Goal: Information Seeking & Learning: Learn about a topic

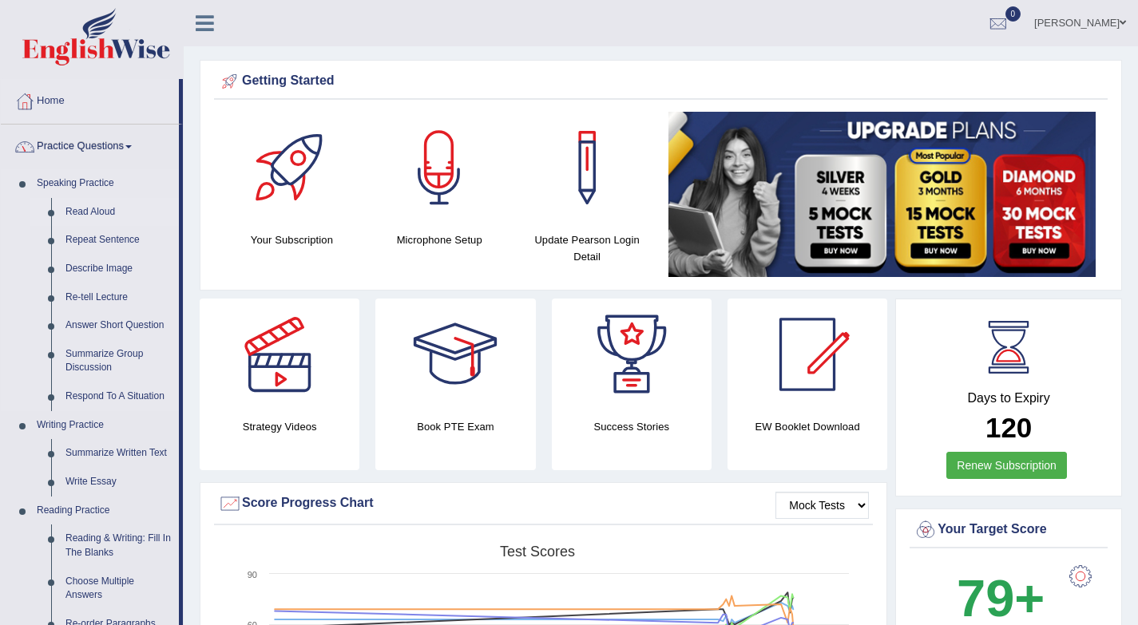
click at [93, 209] on link "Read Aloud" at bounding box center [118, 212] width 121 height 29
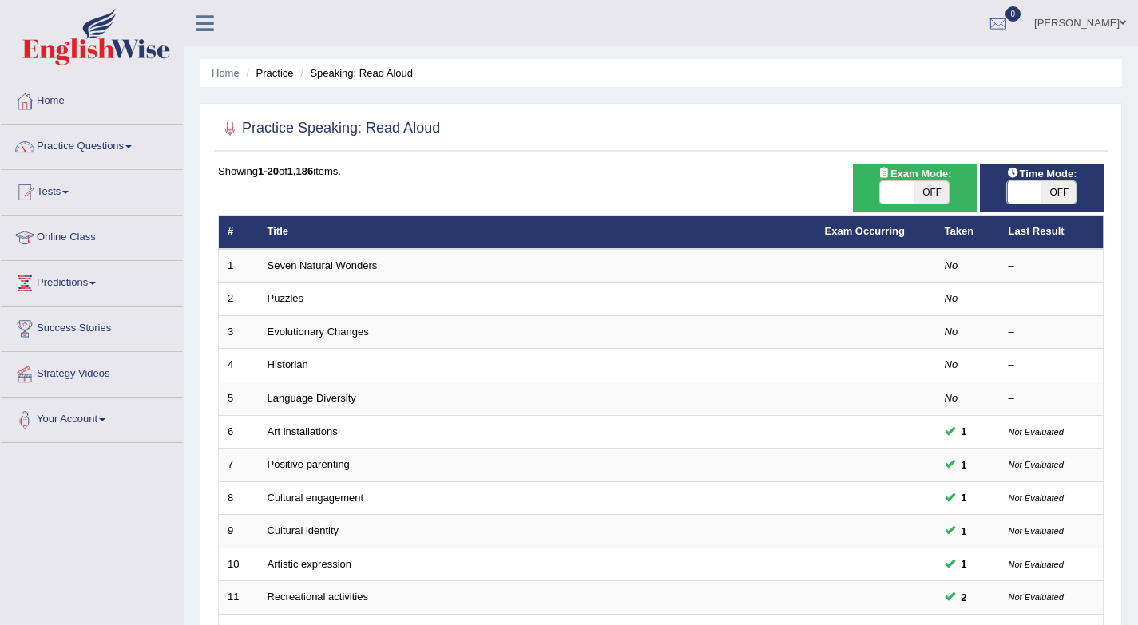
click at [1054, 190] on span "OFF" at bounding box center [1059, 192] width 34 height 22
checkbox input "true"
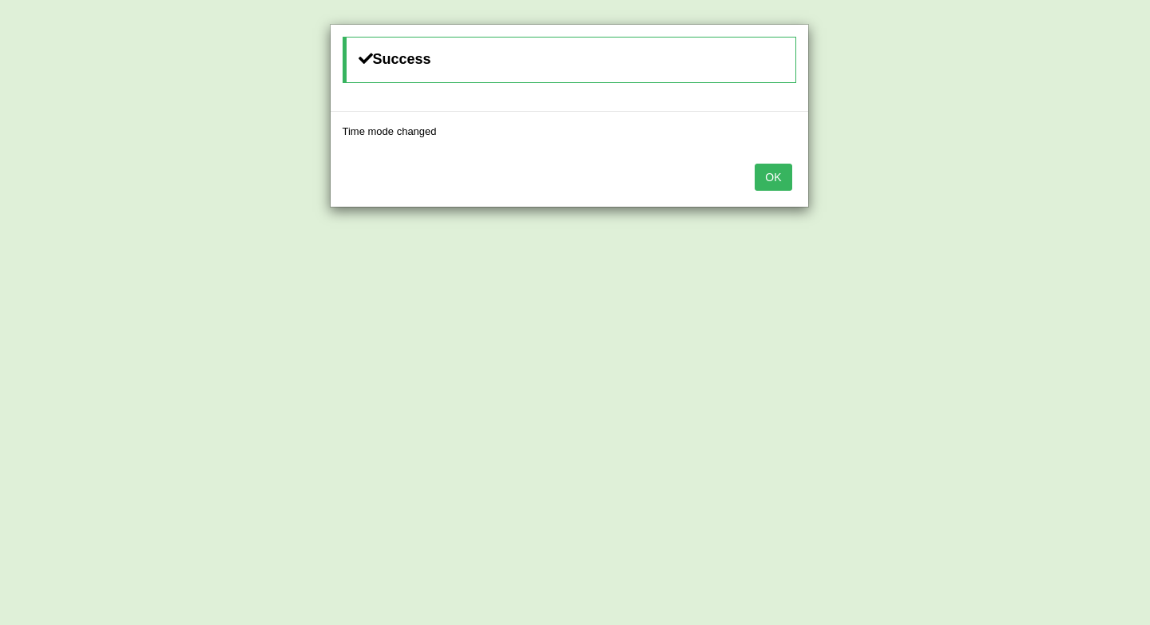
click at [784, 180] on button "OK" at bounding box center [773, 177] width 37 height 27
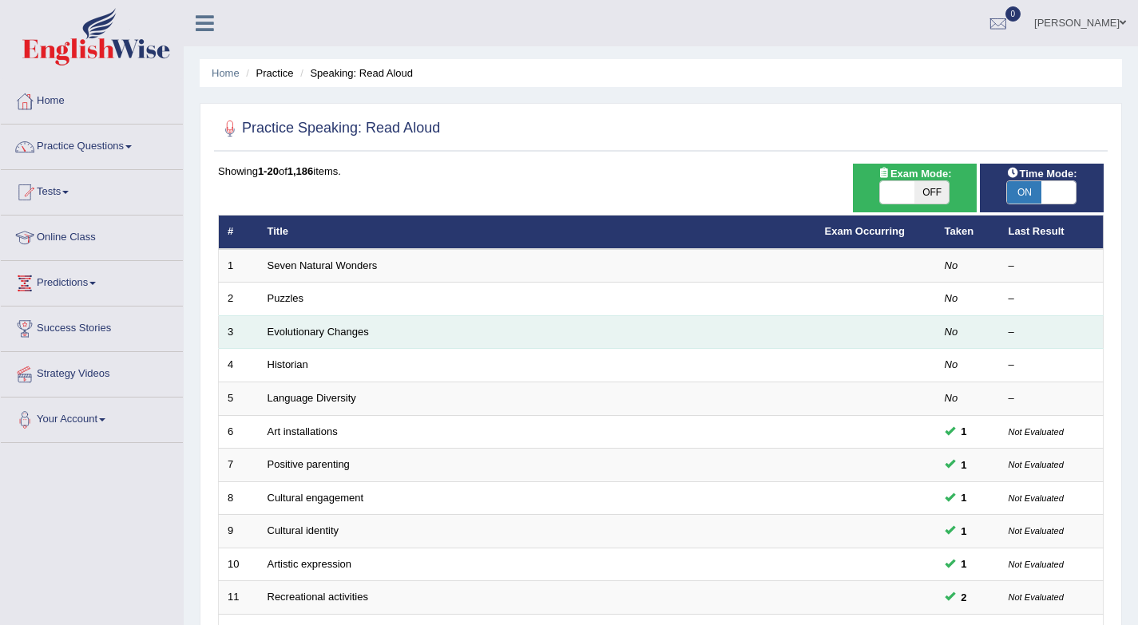
scroll to position [432, 0]
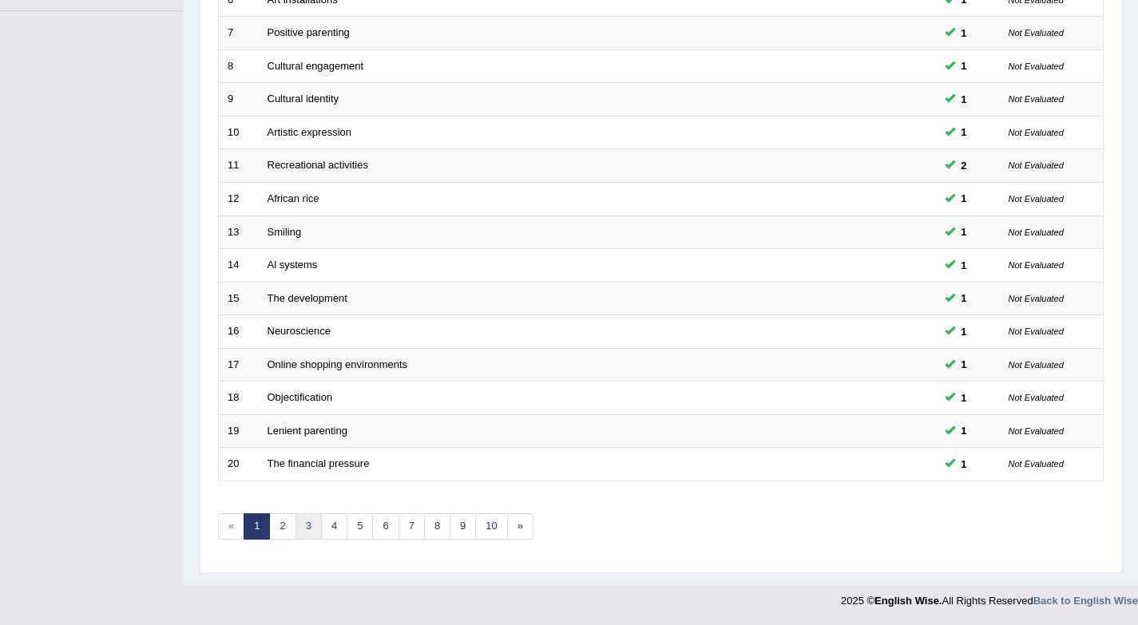
click at [304, 534] on link "3" at bounding box center [309, 527] width 26 height 26
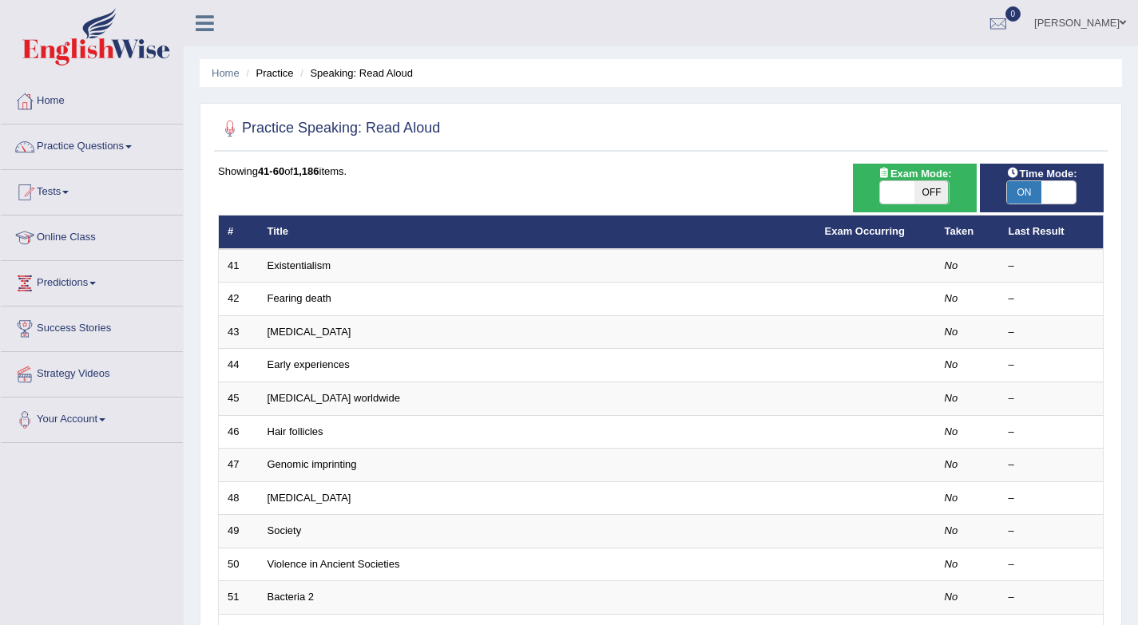
scroll to position [432, 0]
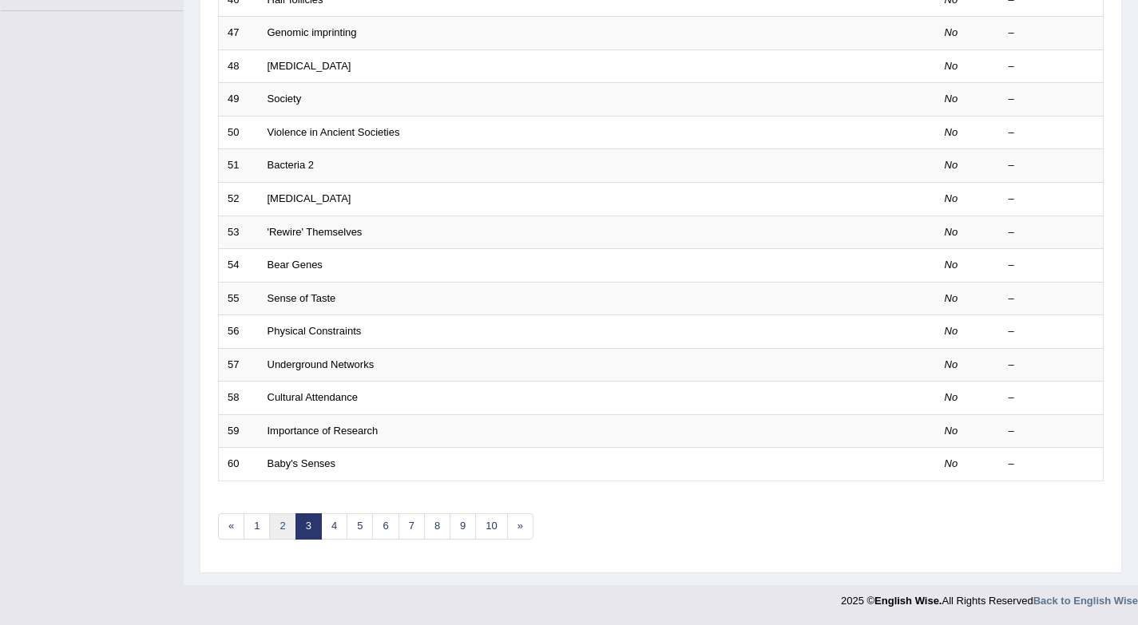
click at [284, 530] on link "2" at bounding box center [282, 527] width 26 height 26
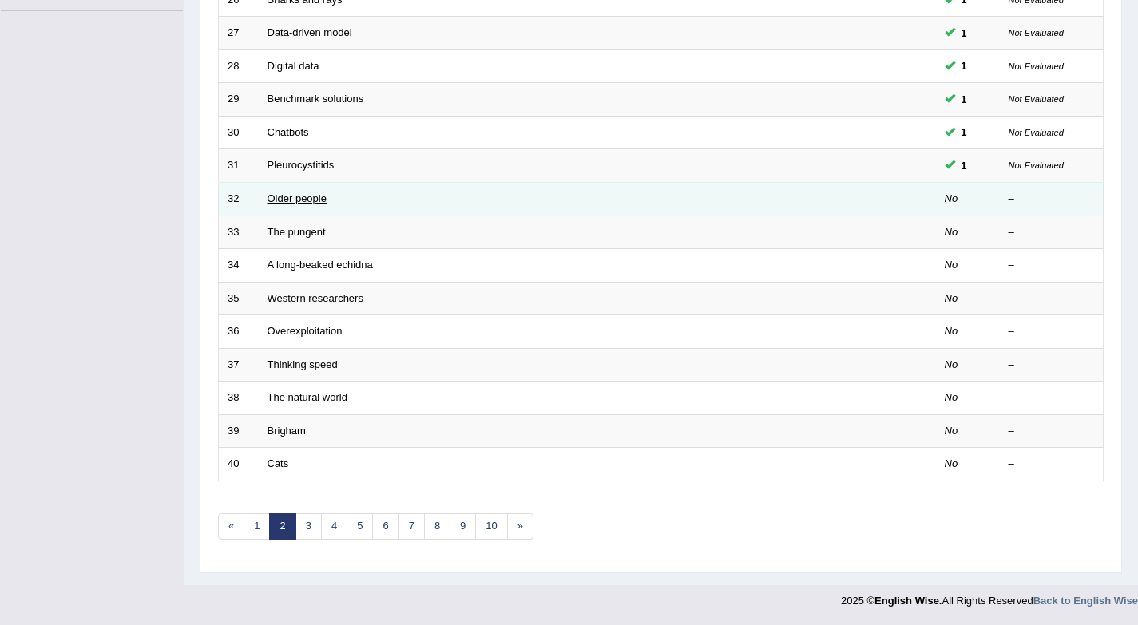
click at [296, 200] on link "Older people" at bounding box center [297, 199] width 59 height 12
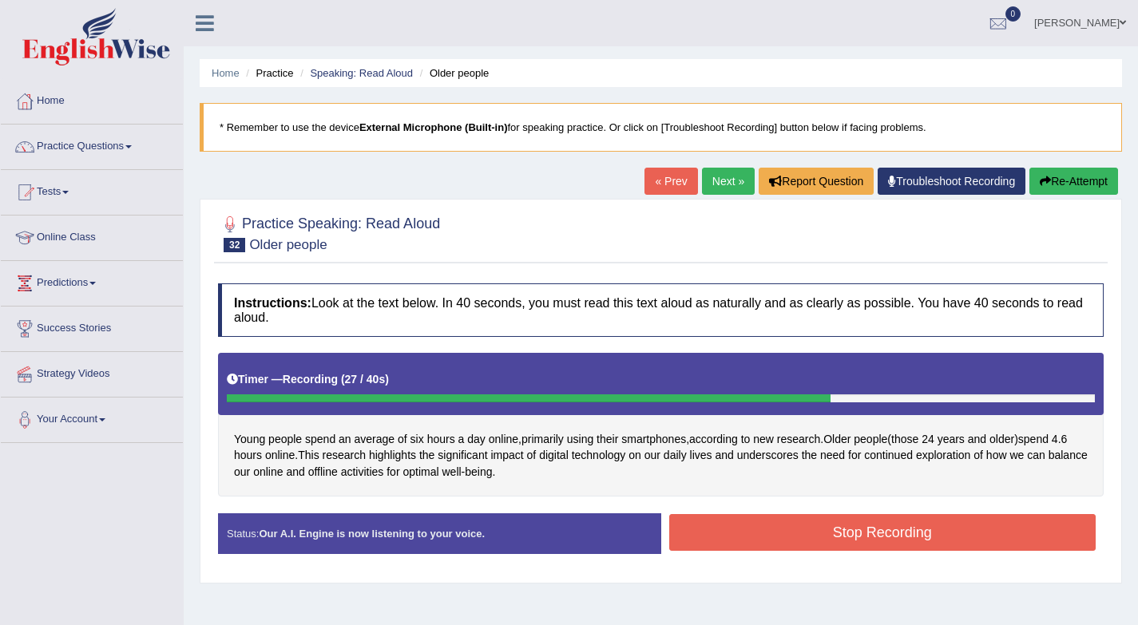
click at [776, 536] on button "Stop Recording" at bounding box center [882, 532] width 427 height 37
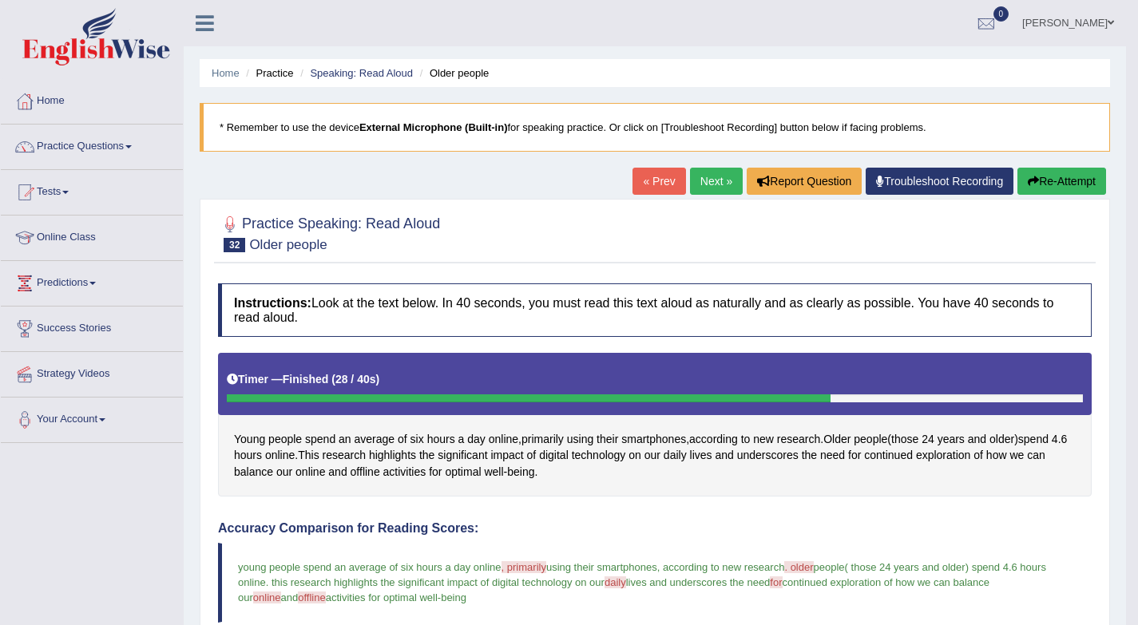
click at [701, 180] on link "Next »" at bounding box center [716, 181] width 53 height 27
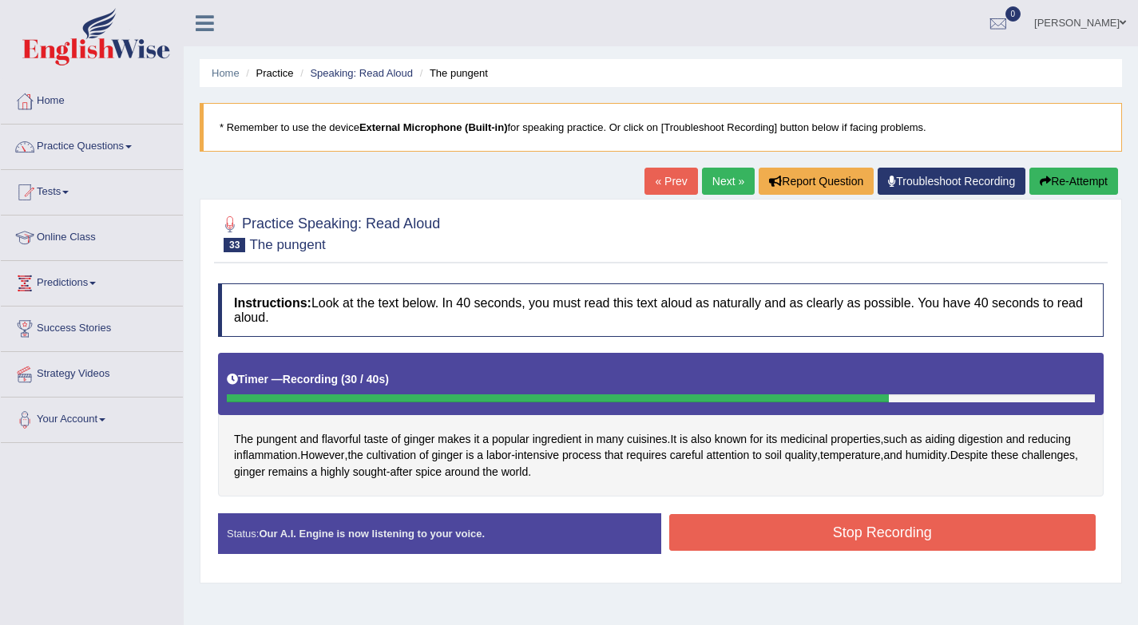
click at [893, 521] on button "Stop Recording" at bounding box center [882, 532] width 427 height 37
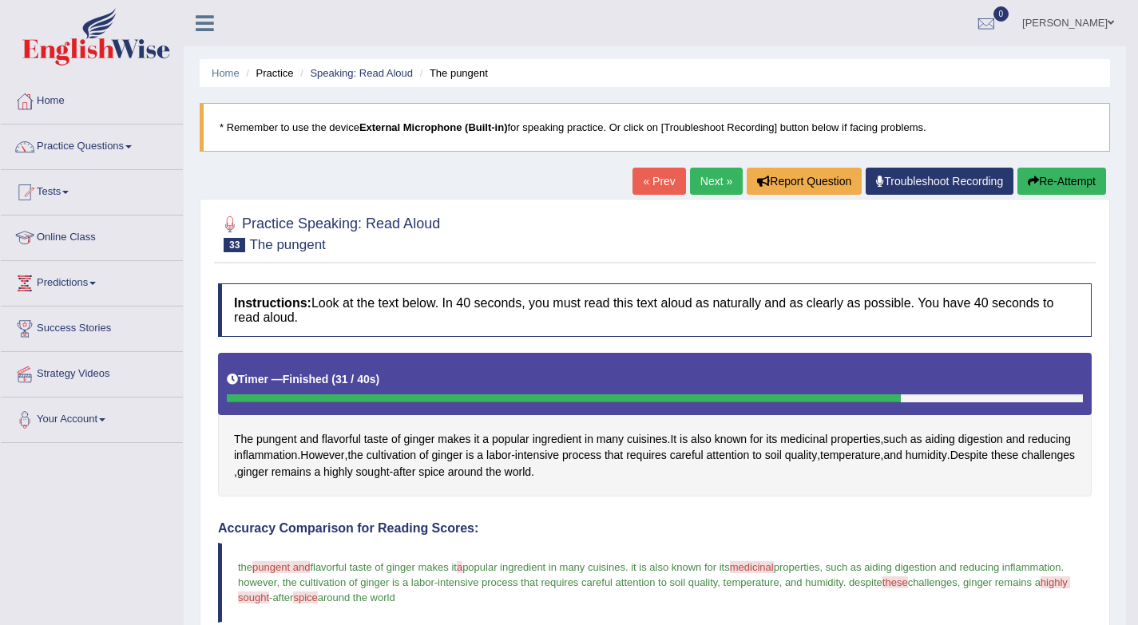
click at [709, 184] on link "Next »" at bounding box center [716, 181] width 53 height 27
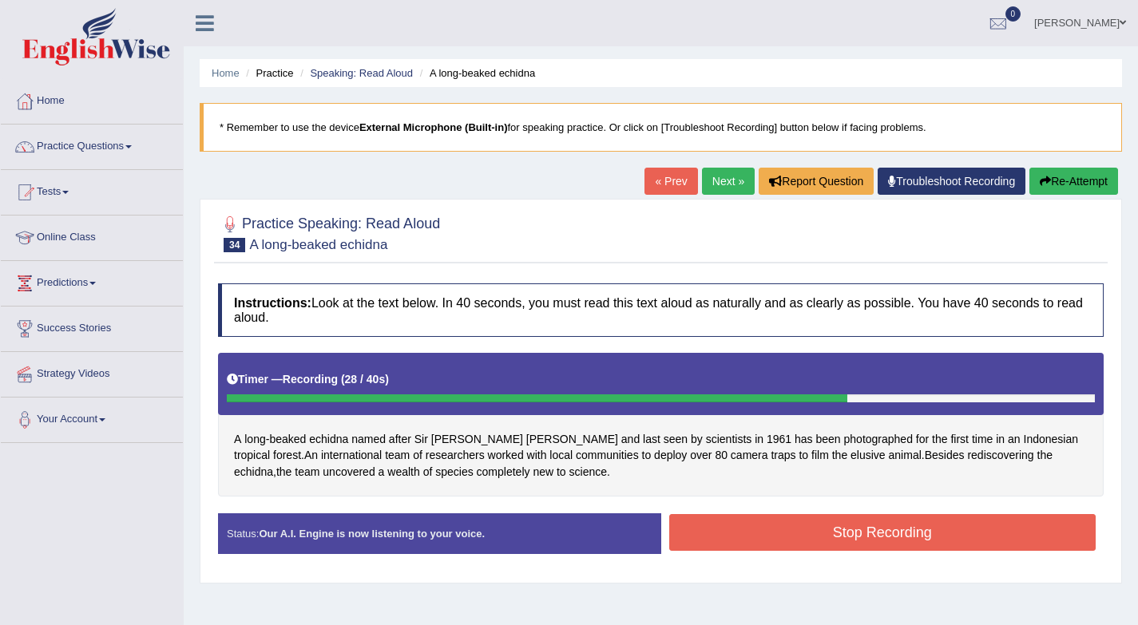
click at [796, 537] on button "Stop Recording" at bounding box center [882, 532] width 427 height 37
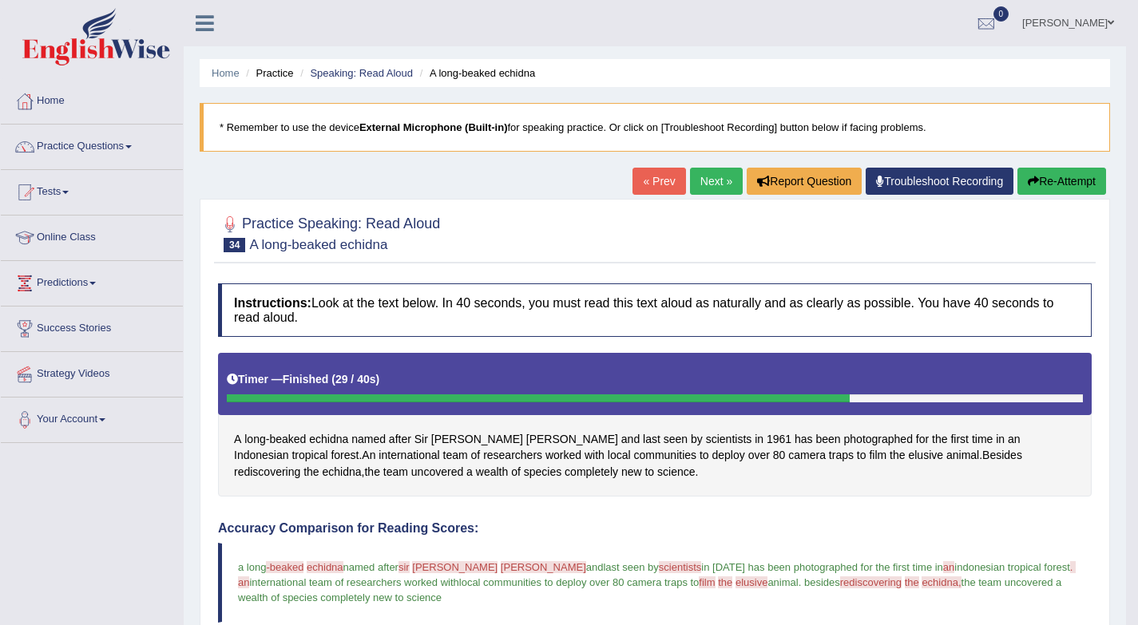
click at [705, 181] on link "Next »" at bounding box center [716, 181] width 53 height 27
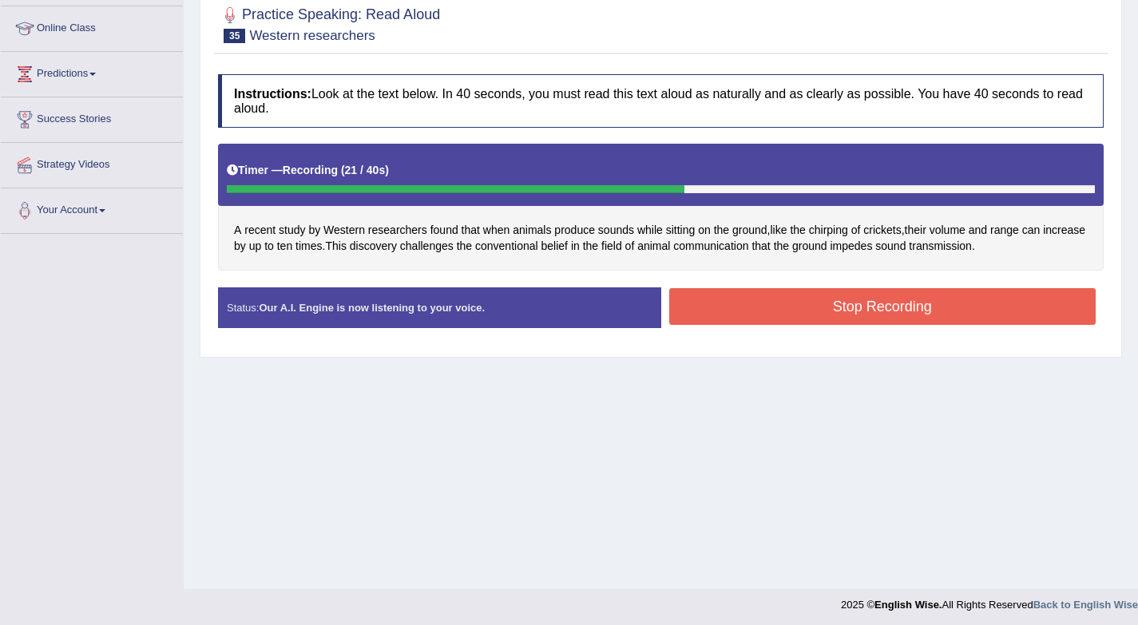
click at [842, 309] on button "Stop Recording" at bounding box center [882, 306] width 427 height 37
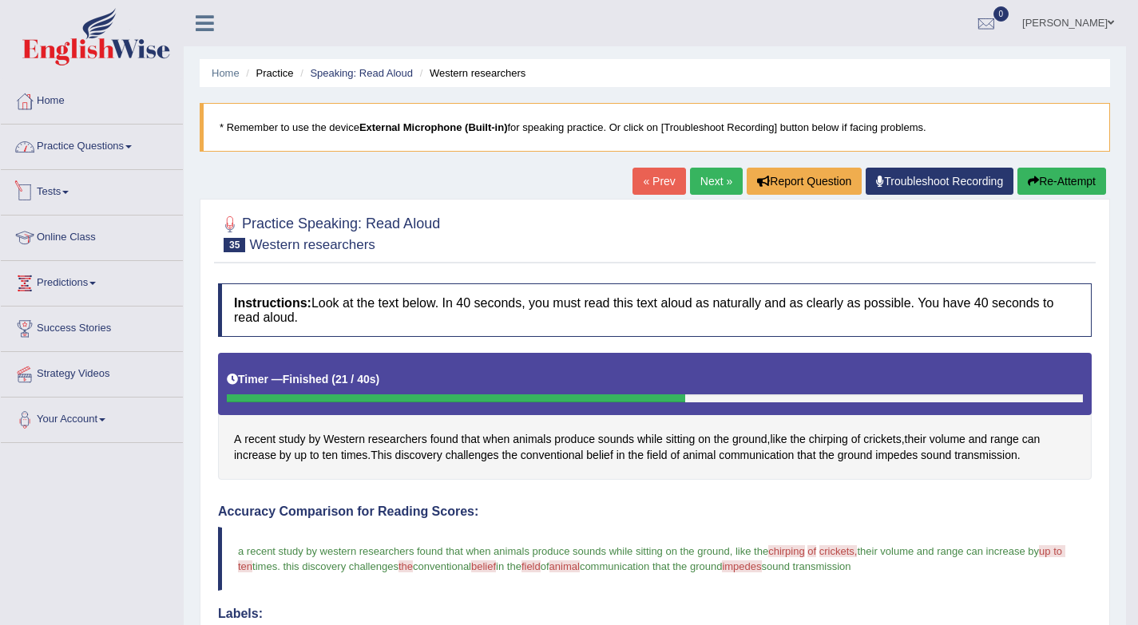
click at [60, 146] on link "Practice Questions" at bounding box center [92, 145] width 182 height 40
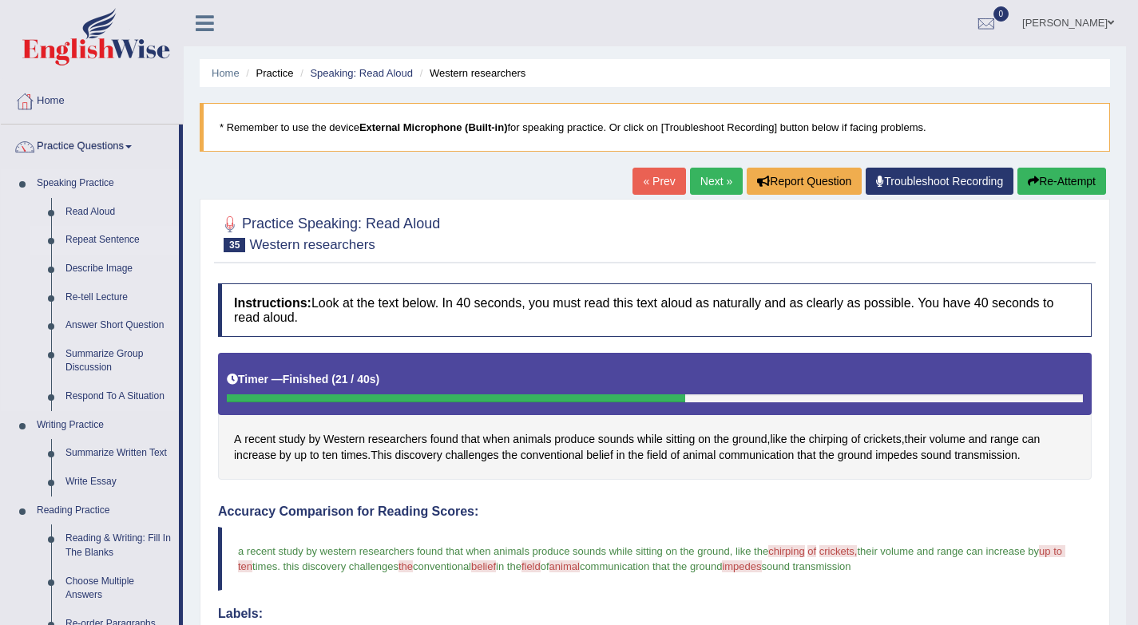
click at [97, 241] on link "Repeat Sentence" at bounding box center [118, 240] width 121 height 29
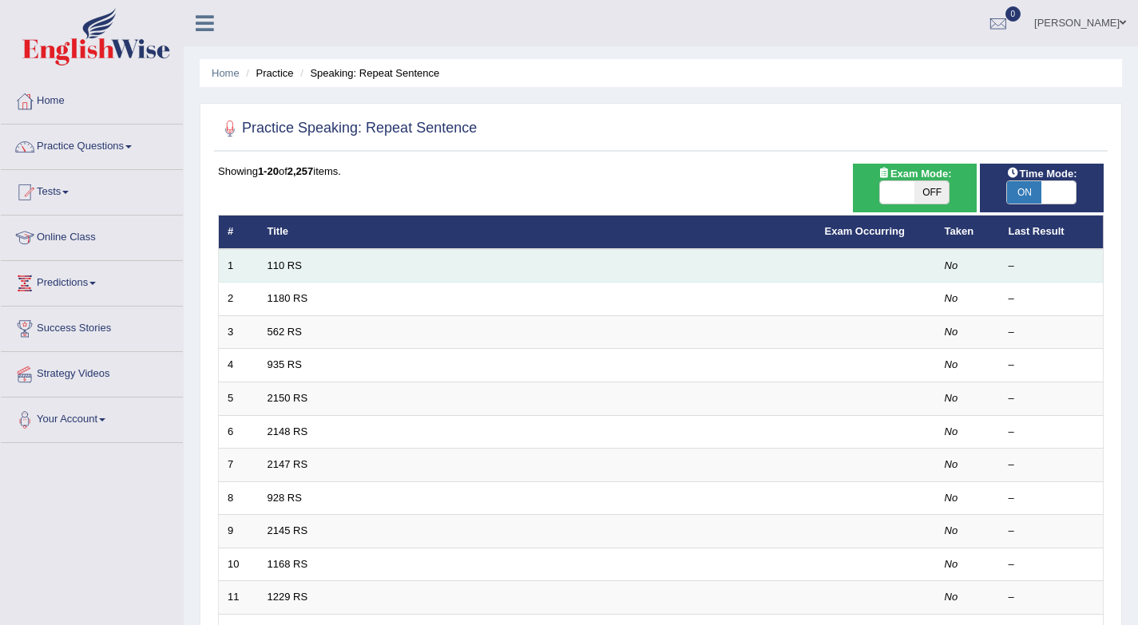
click at [288, 273] on td "110 RS" at bounding box center [538, 266] width 558 height 34
click at [288, 268] on link "110 RS" at bounding box center [285, 266] width 34 height 12
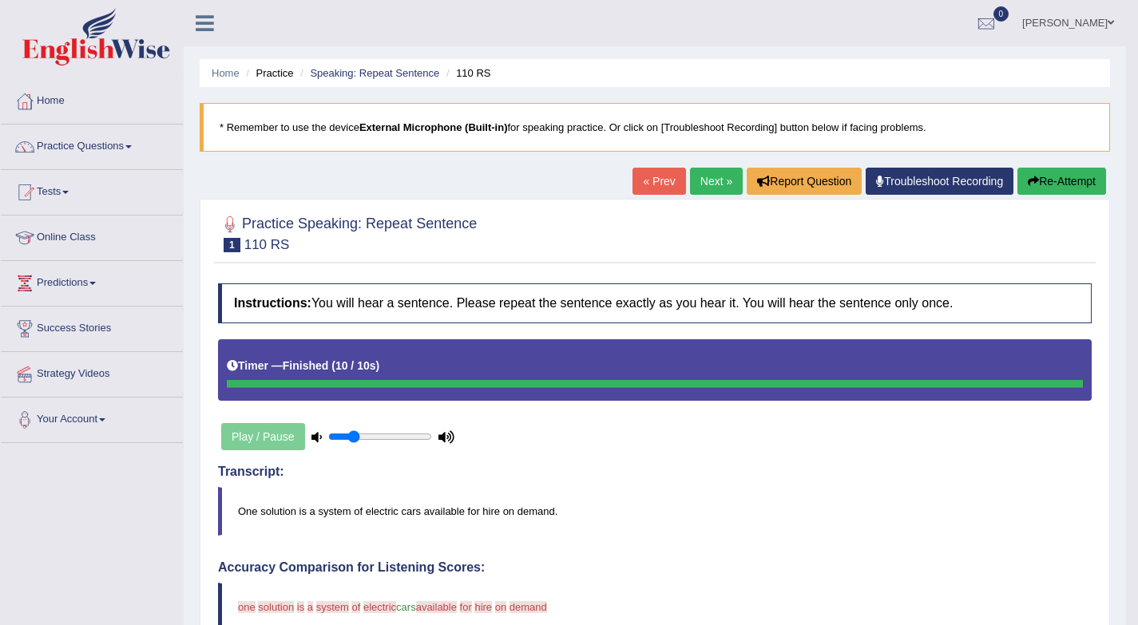
click at [714, 181] on link "Next »" at bounding box center [716, 181] width 53 height 27
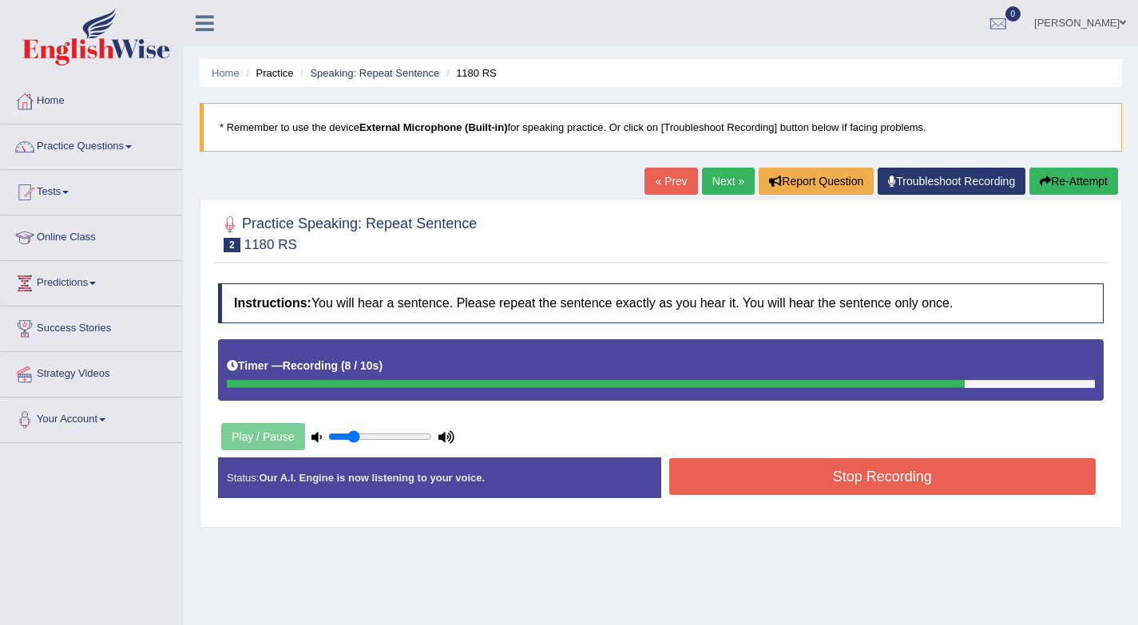
click at [725, 470] on button "Stop Recording" at bounding box center [882, 477] width 427 height 37
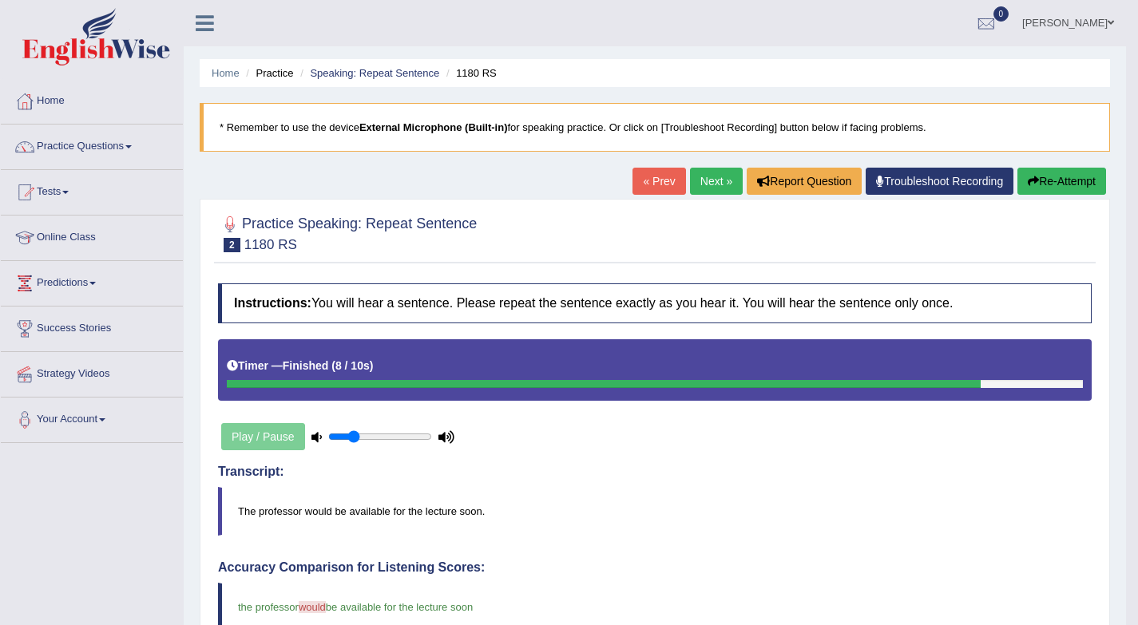
click at [714, 179] on link "Next »" at bounding box center [716, 181] width 53 height 27
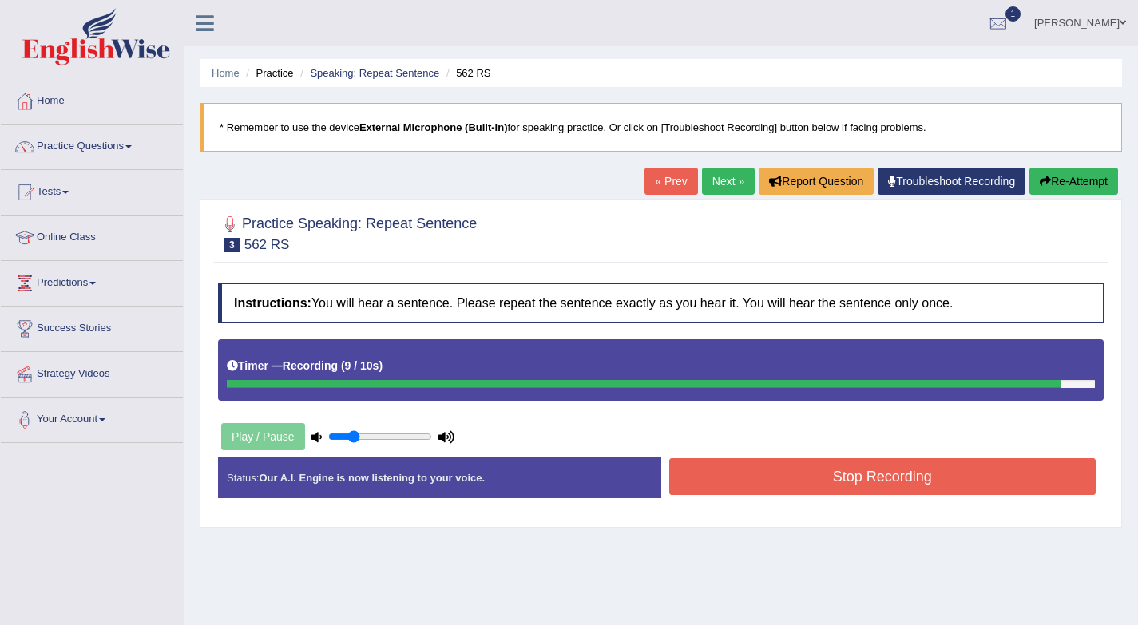
click at [835, 474] on button "Stop Recording" at bounding box center [882, 477] width 427 height 37
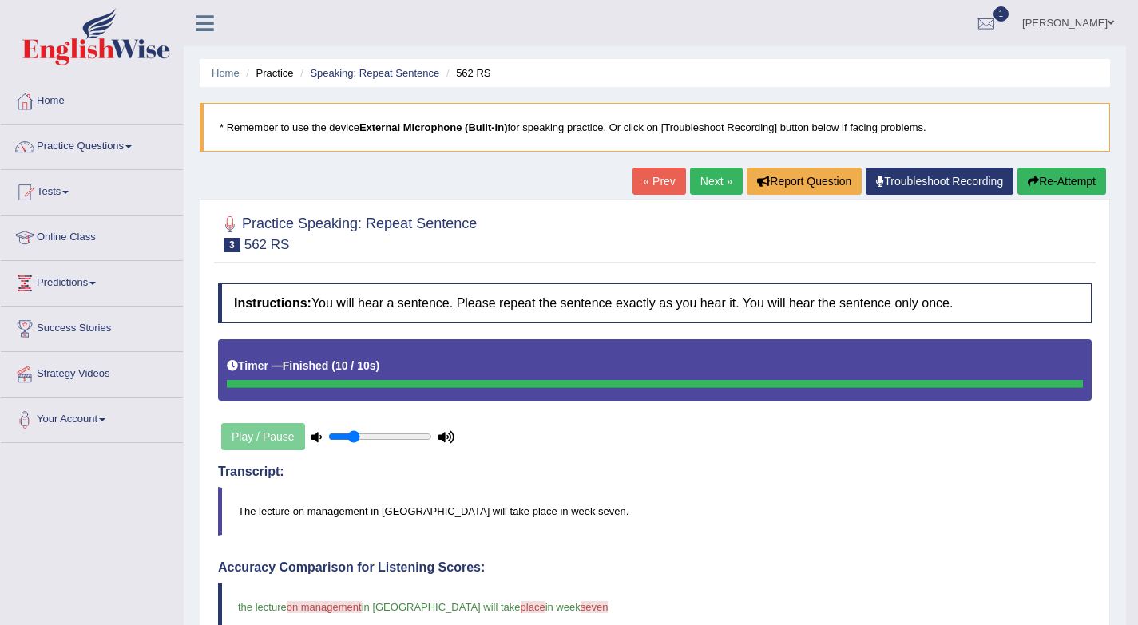
click at [704, 178] on link "Next »" at bounding box center [716, 181] width 53 height 27
click at [87, 146] on link "Practice Questions" at bounding box center [92, 145] width 182 height 40
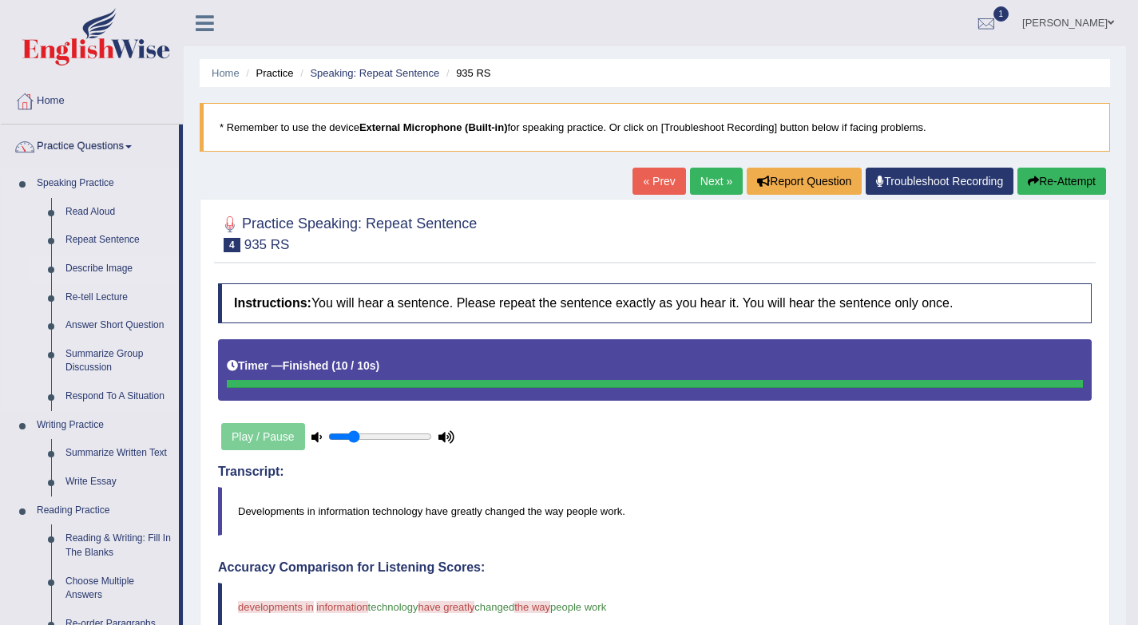
click at [110, 271] on link "Describe Image" at bounding box center [118, 269] width 121 height 29
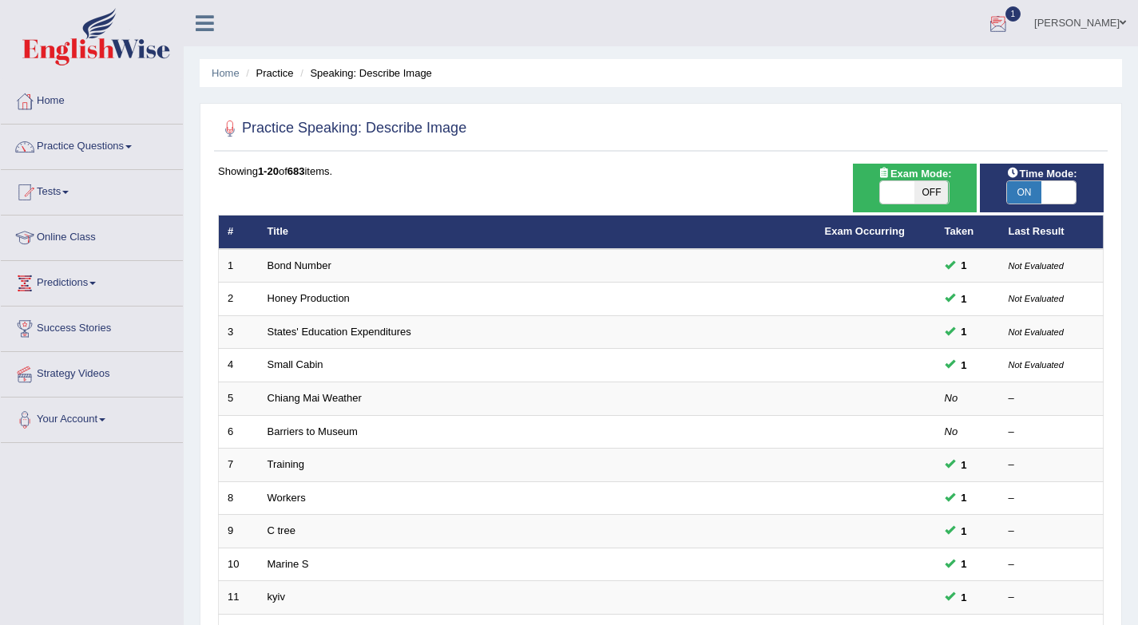
click at [1005, 22] on div at bounding box center [999, 24] width 24 height 24
click at [898, 67] on link "PEW8 Sep 2, 2025 Exam evaluated" at bounding box center [902, 72] width 220 height 34
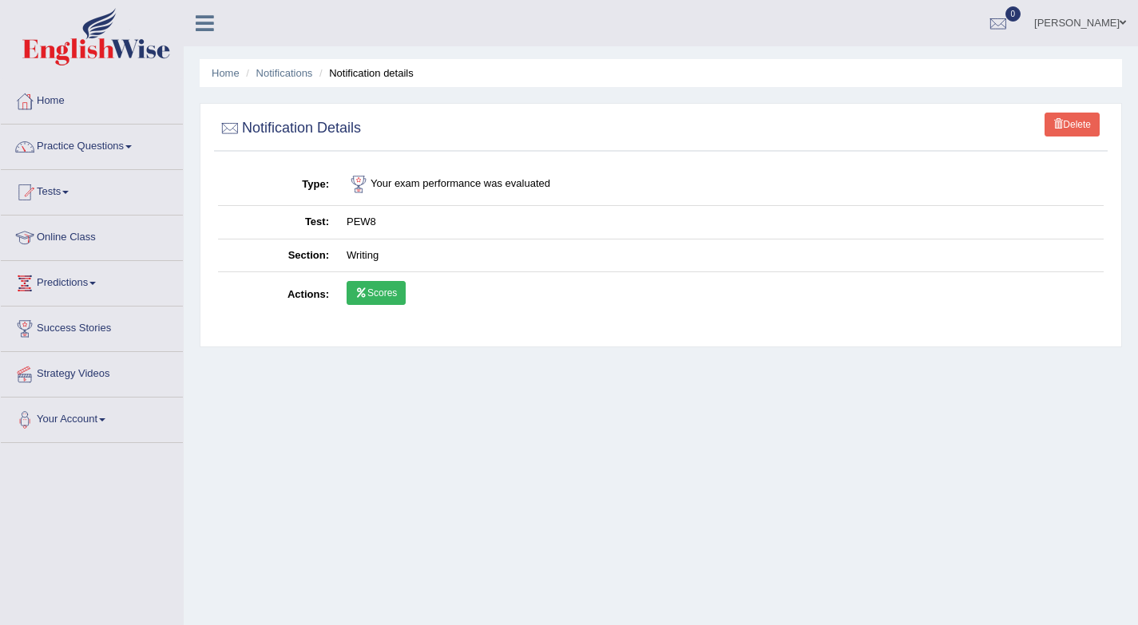
click at [382, 286] on link "Scores" at bounding box center [376, 293] width 59 height 24
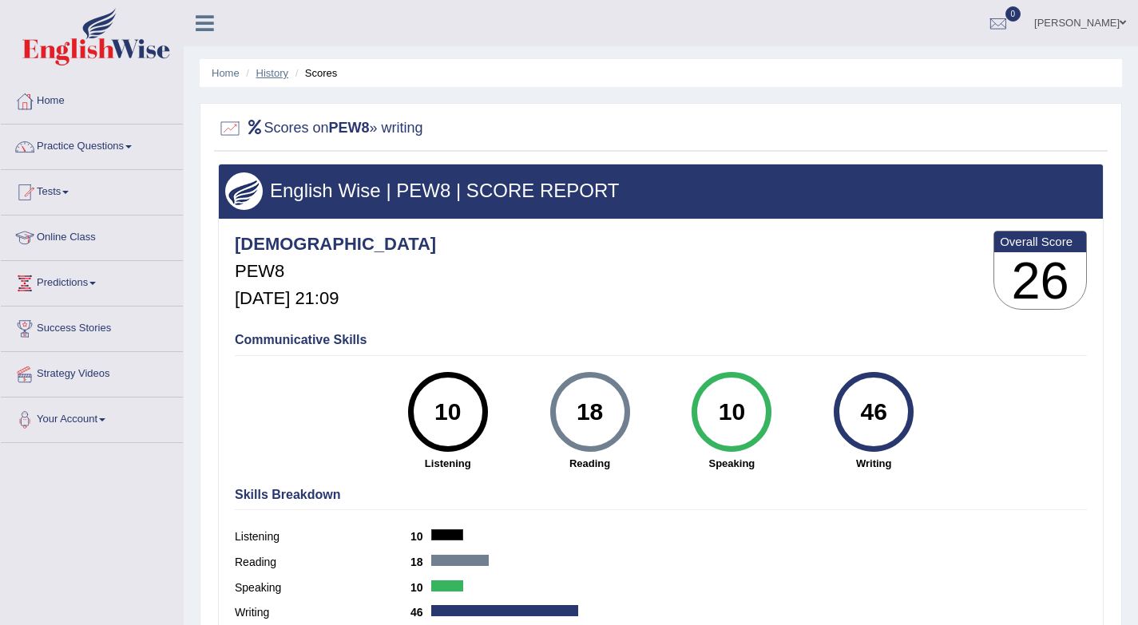
click at [271, 72] on link "History" at bounding box center [272, 73] width 32 height 12
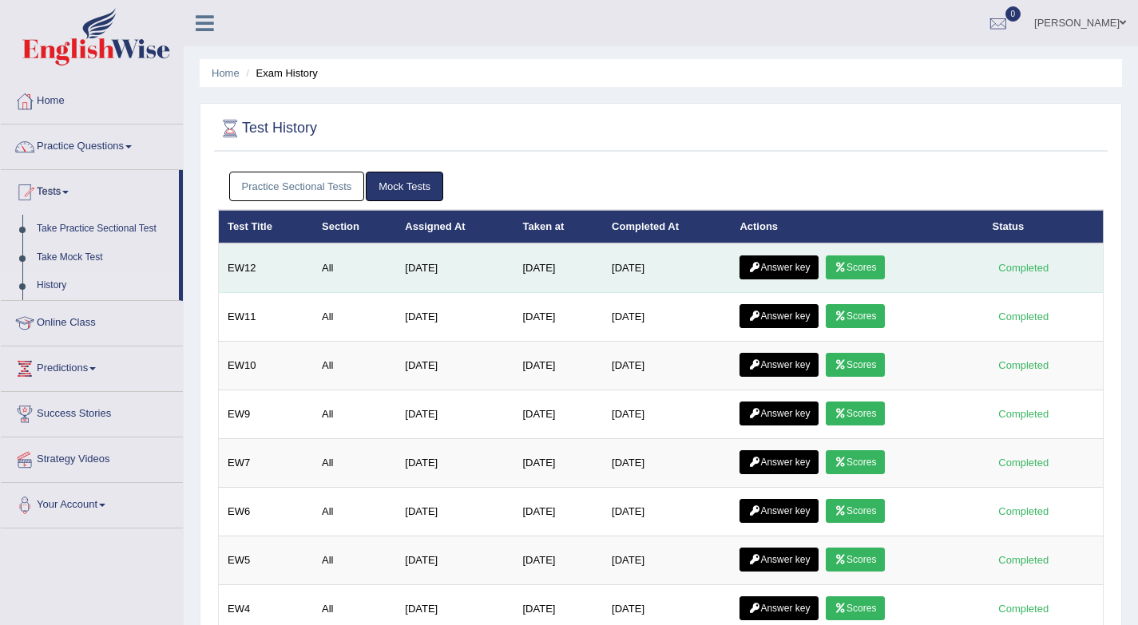
click at [792, 273] on link "Answer key" at bounding box center [779, 268] width 79 height 24
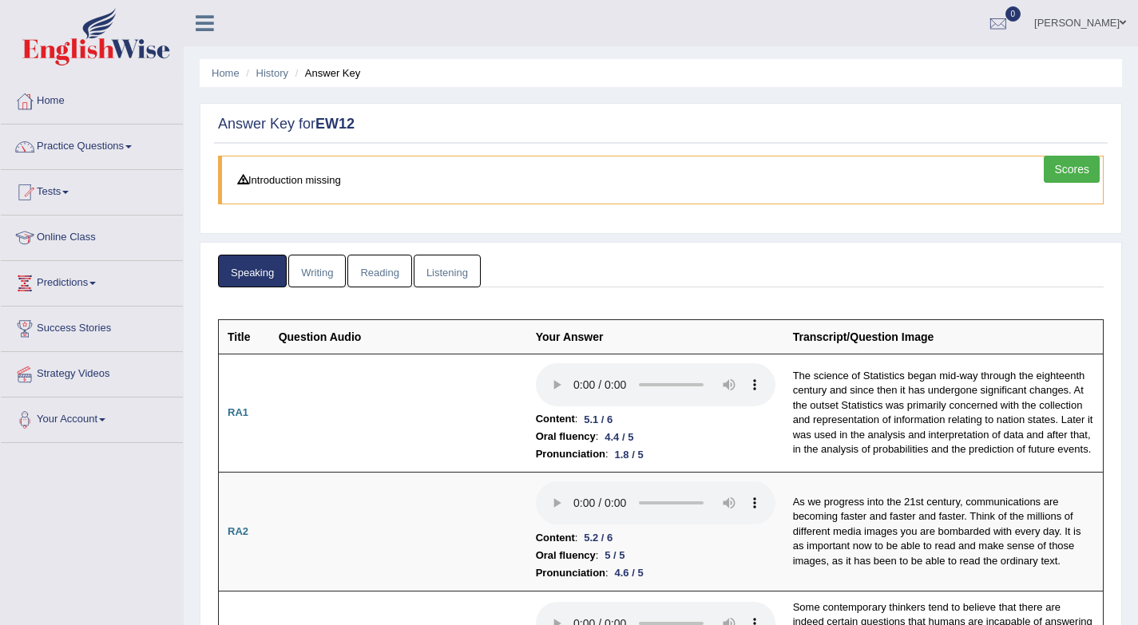
click at [334, 275] on link "Writing" at bounding box center [317, 271] width 58 height 33
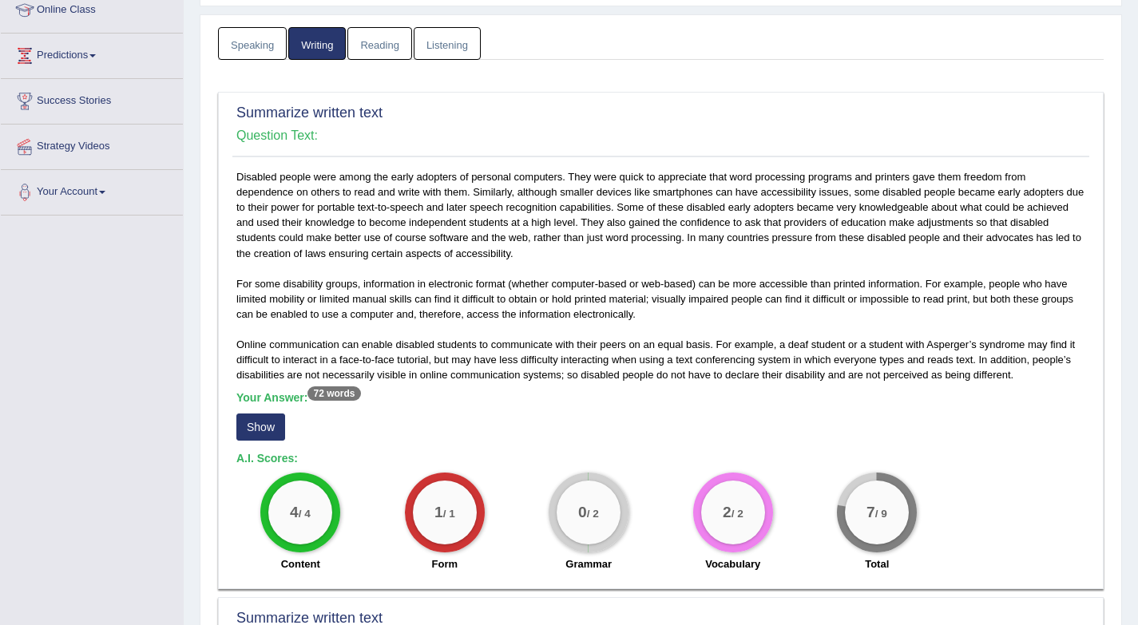
scroll to position [546, 0]
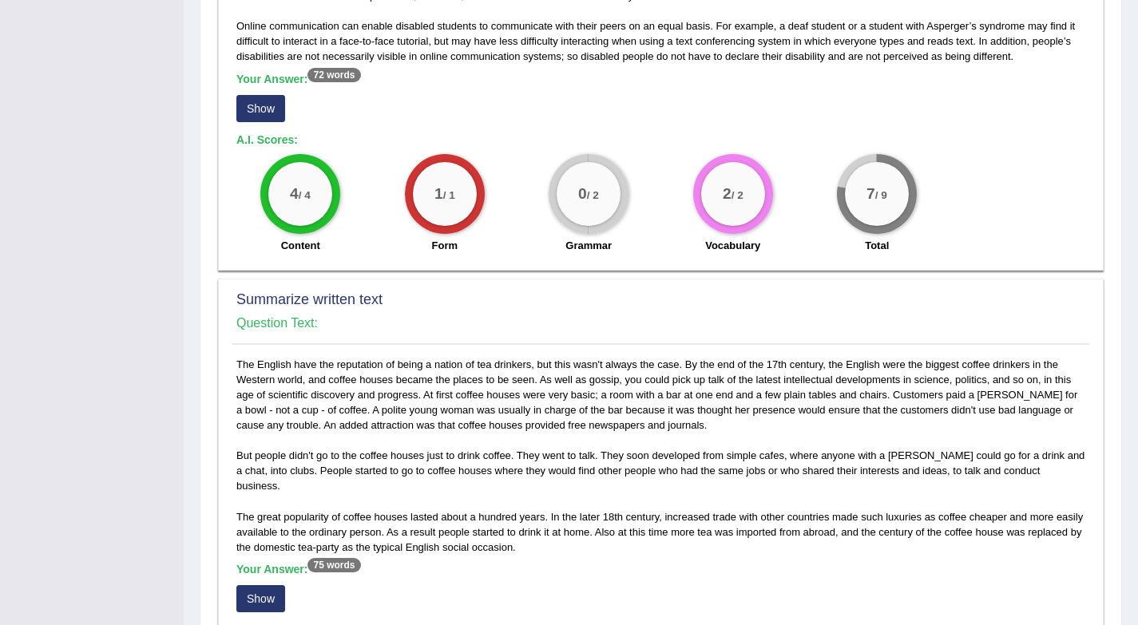
click at [275, 110] on button "Show" at bounding box center [260, 108] width 49 height 27
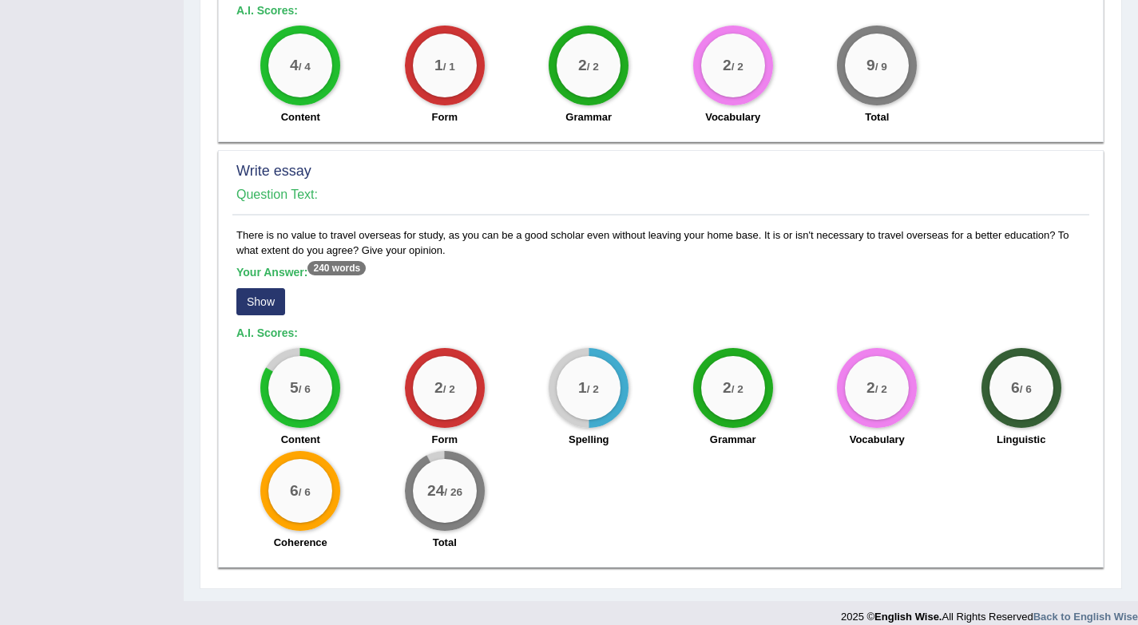
scroll to position [1181, 0]
click at [258, 288] on button "Show" at bounding box center [260, 301] width 49 height 27
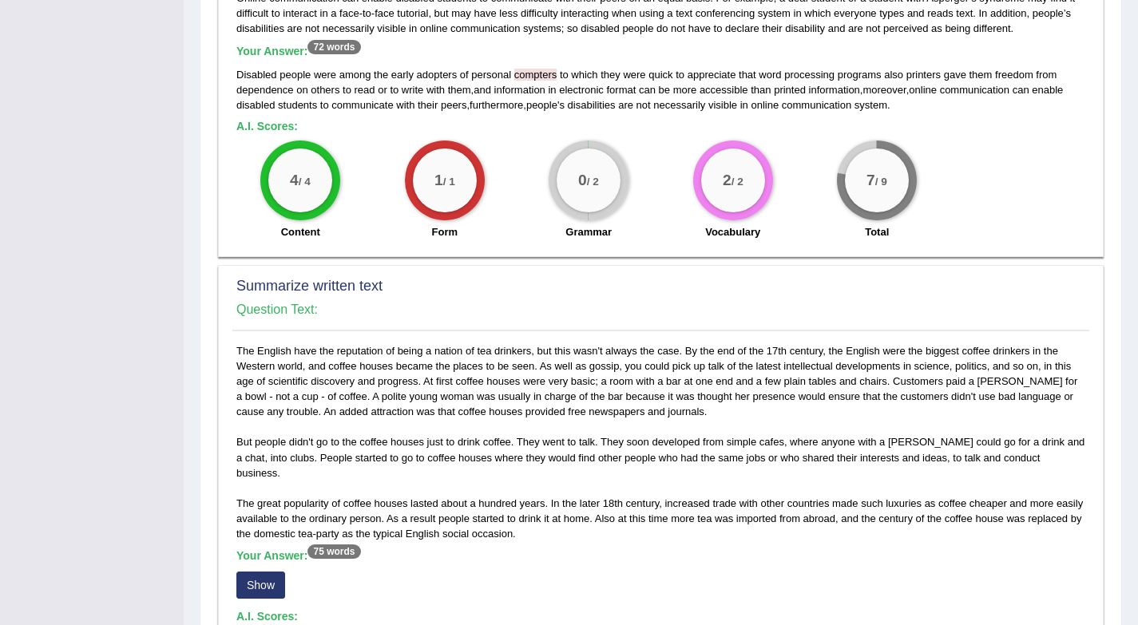
scroll to position [5, 0]
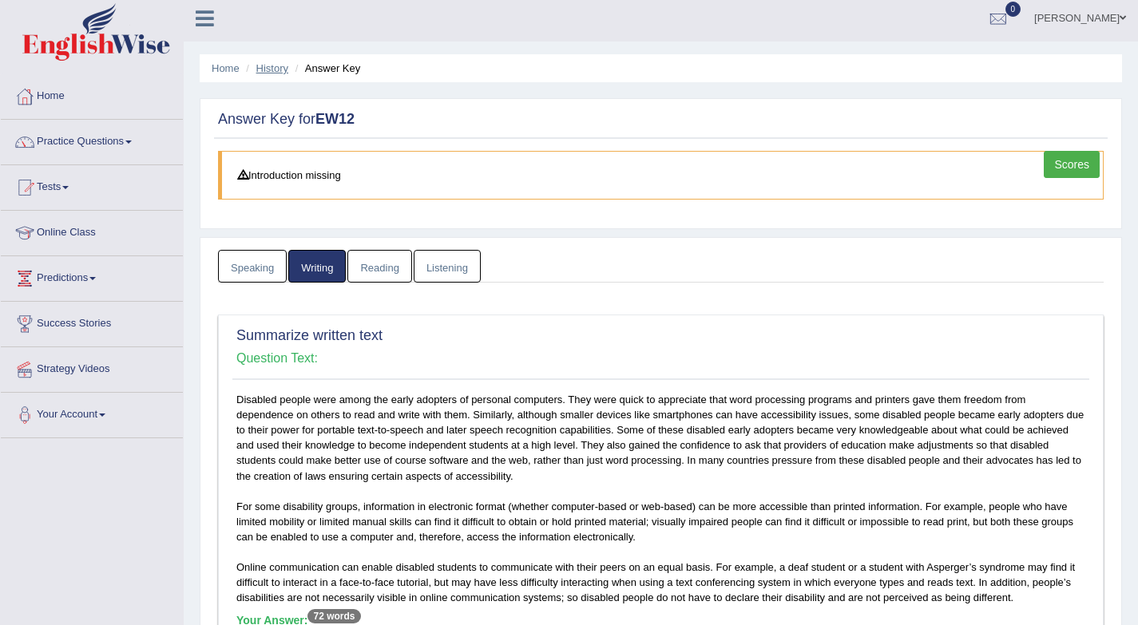
click at [276, 70] on link "History" at bounding box center [272, 68] width 32 height 12
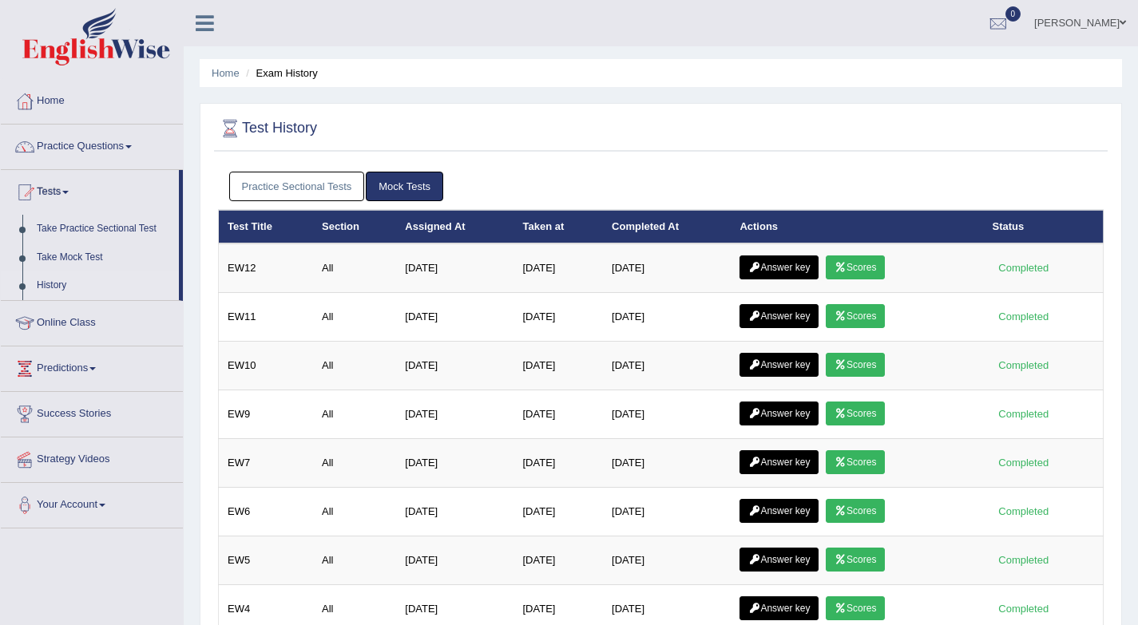
click at [332, 189] on link "Practice Sectional Tests" at bounding box center [297, 187] width 136 height 30
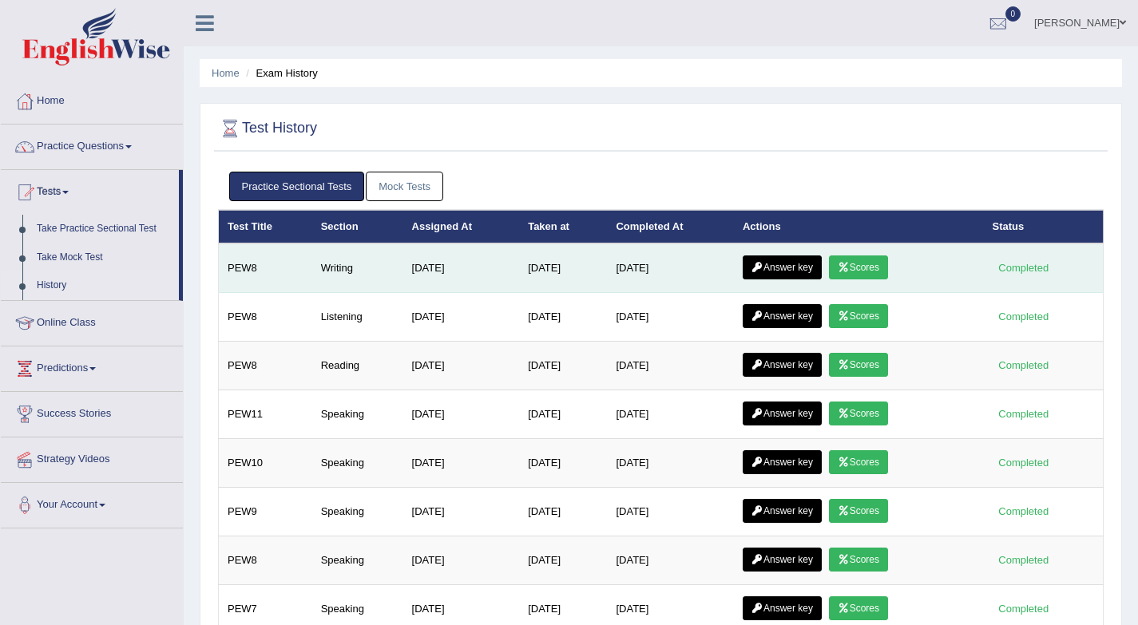
click at [787, 270] on link "Answer key" at bounding box center [782, 268] width 79 height 24
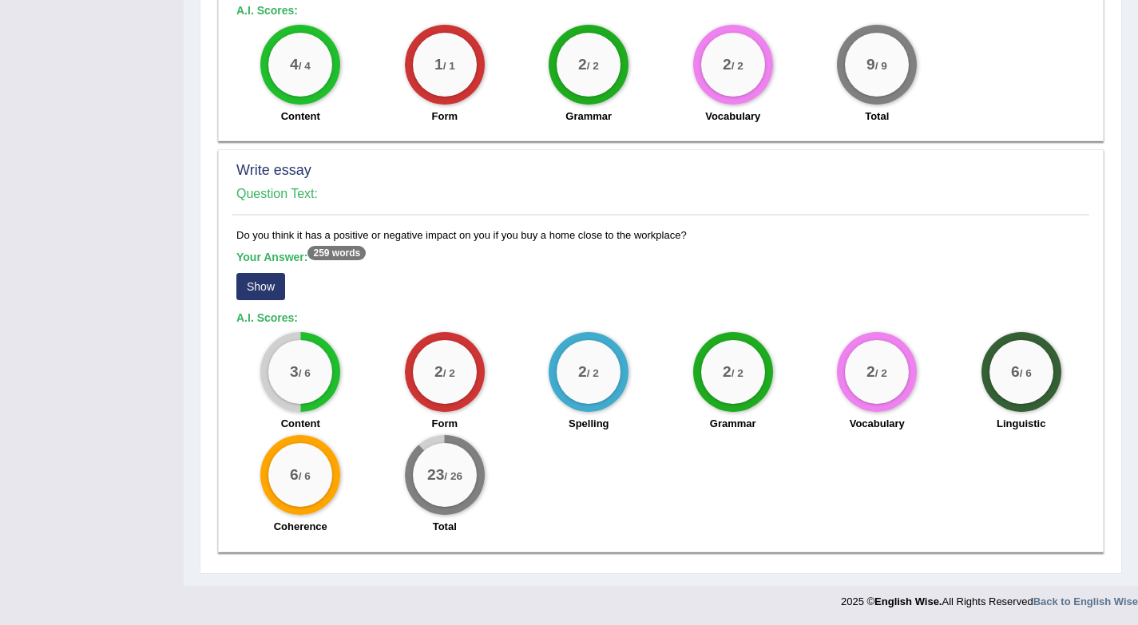
scroll to position [1103, 0]
click at [268, 294] on button "Show" at bounding box center [260, 285] width 49 height 27
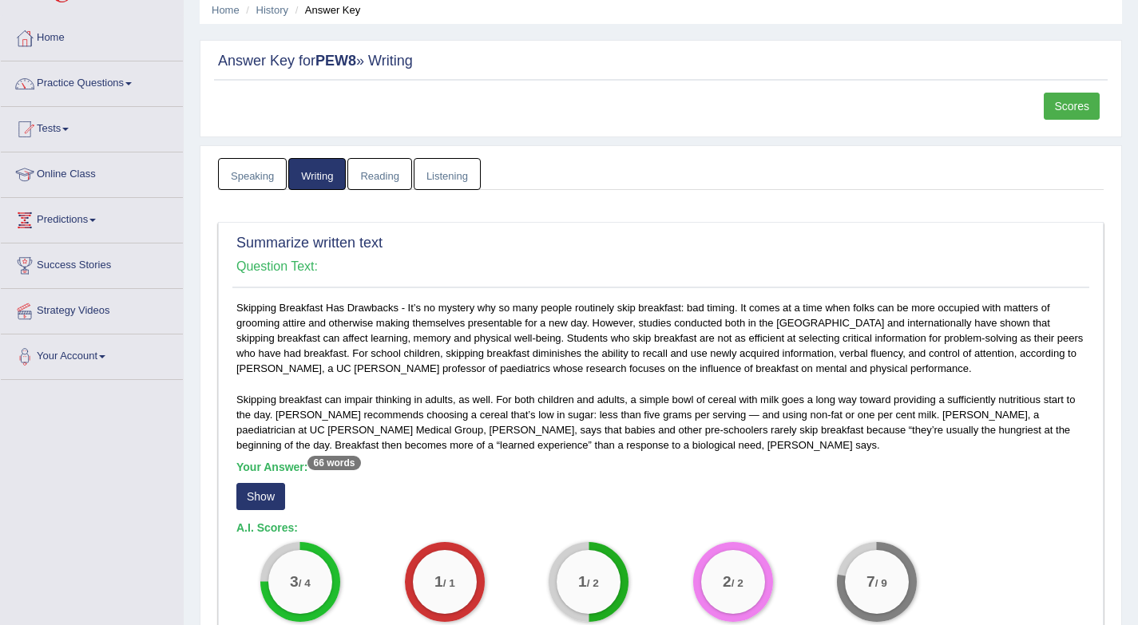
scroll to position [0, 0]
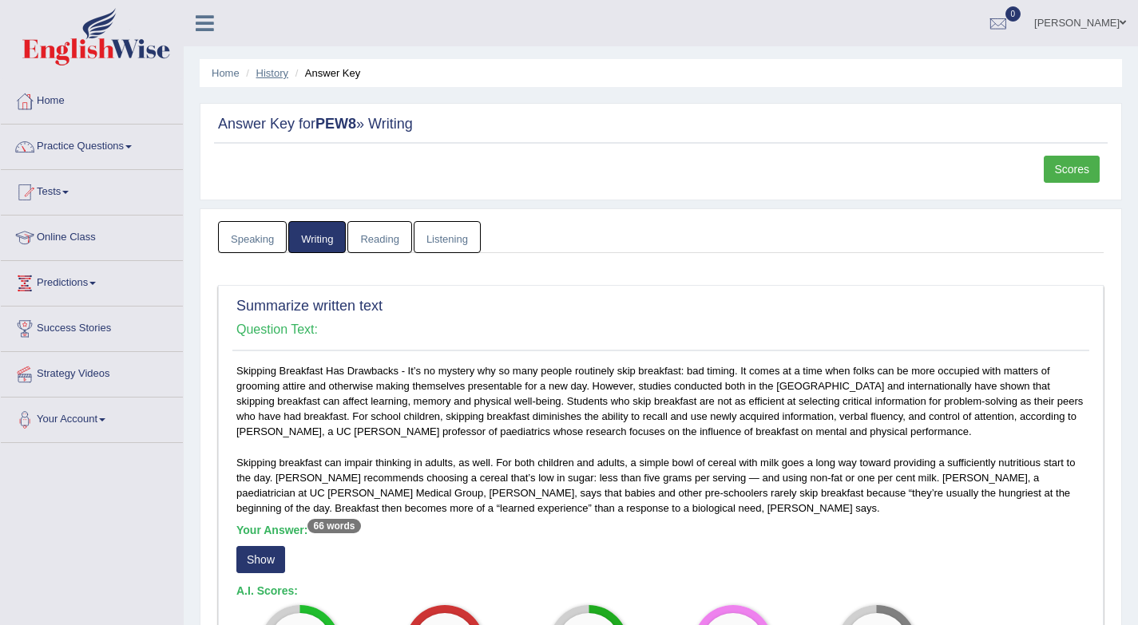
click at [284, 76] on link "History" at bounding box center [272, 73] width 32 height 12
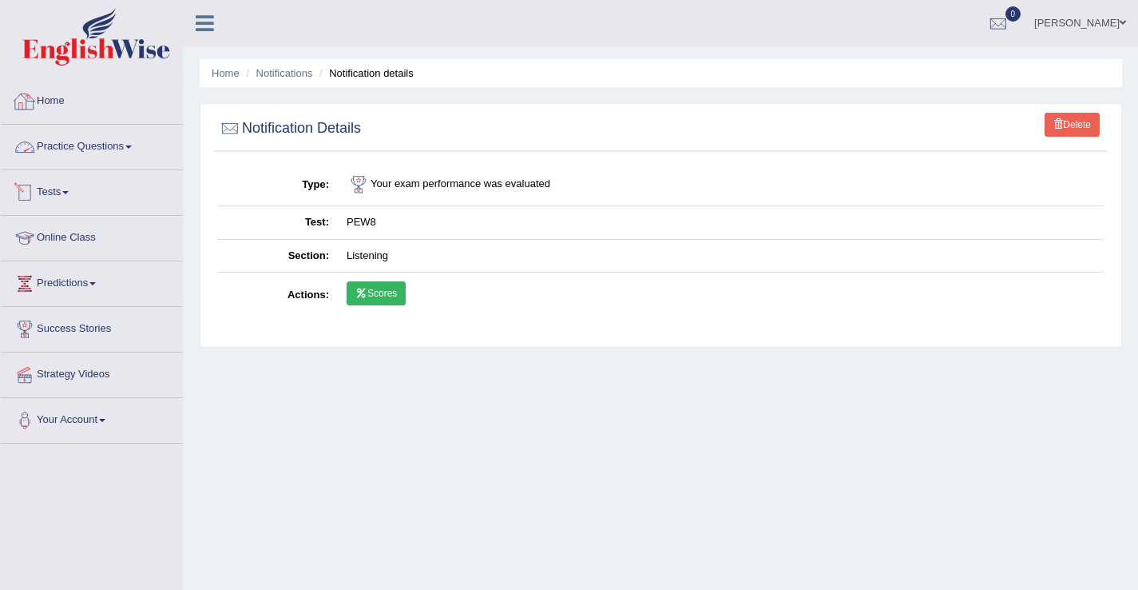
click at [93, 149] on link "Practice Questions" at bounding box center [92, 145] width 182 height 40
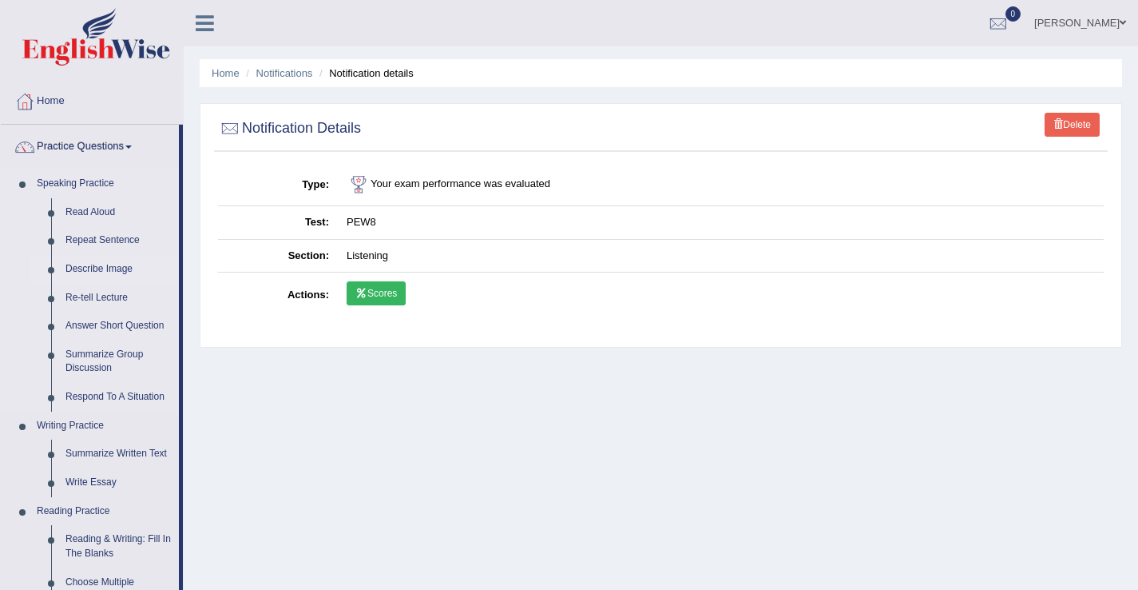
click at [107, 272] on link "Describe Image" at bounding box center [118, 269] width 121 height 29
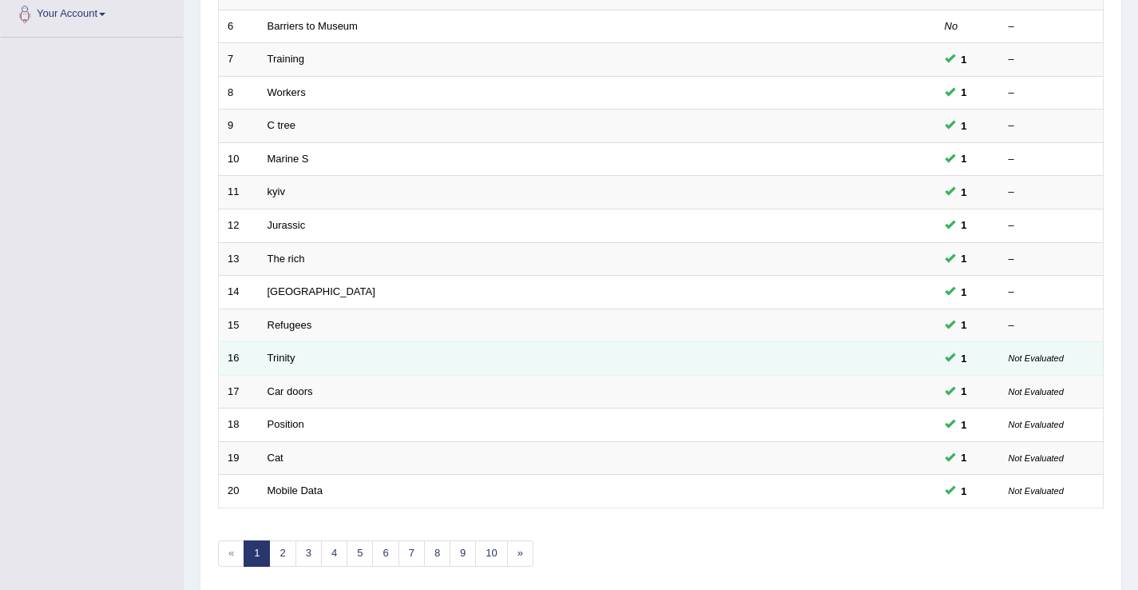
scroll to position [468, 0]
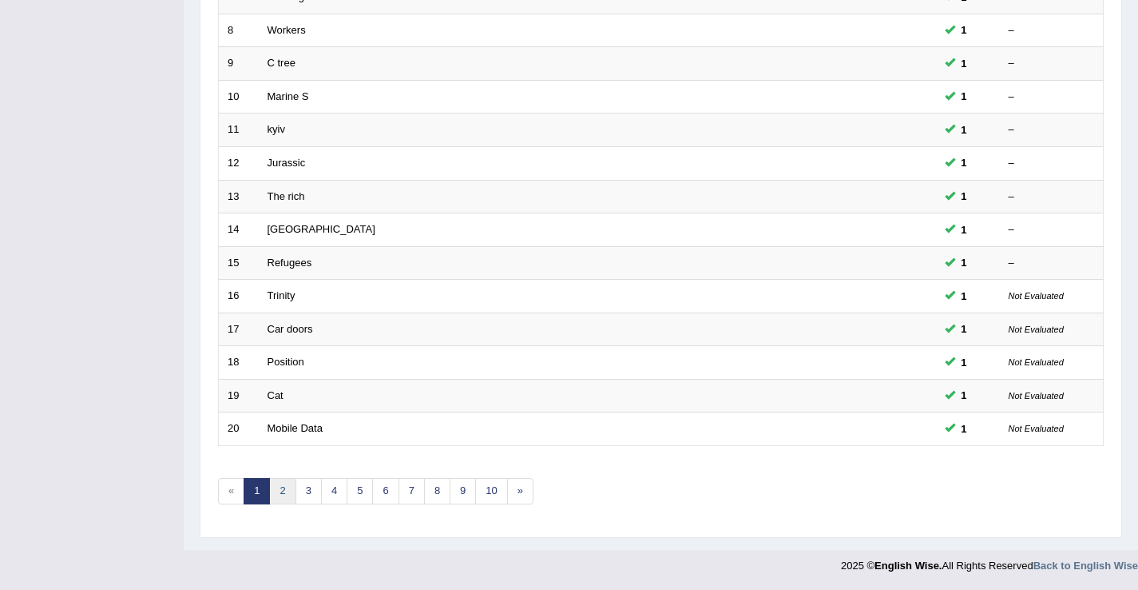
click at [292, 489] on link "2" at bounding box center [282, 491] width 26 height 26
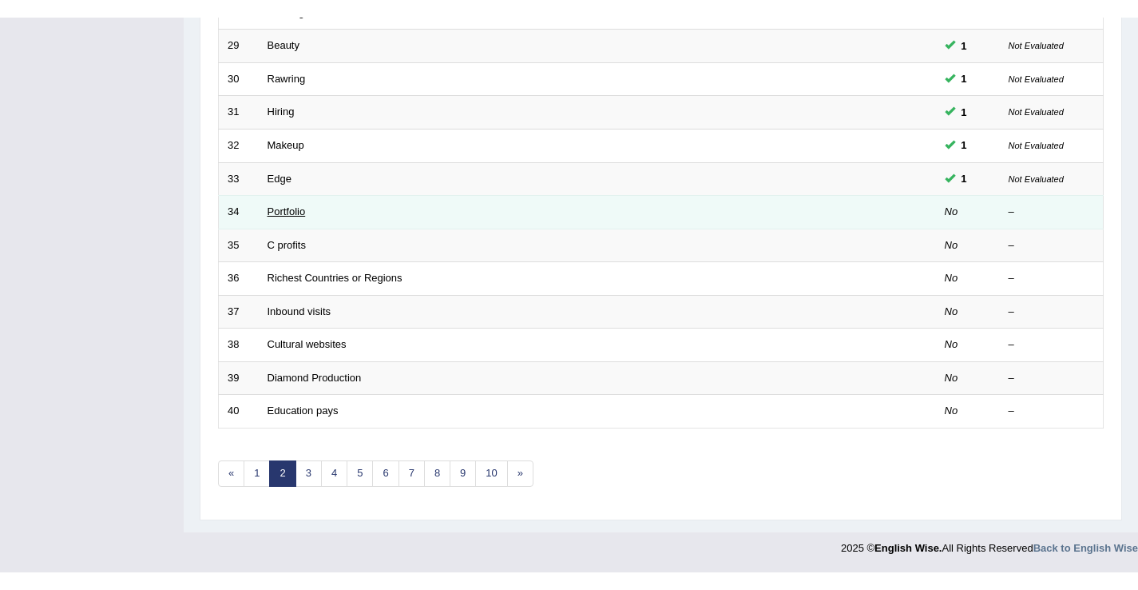
scroll to position [468, 0]
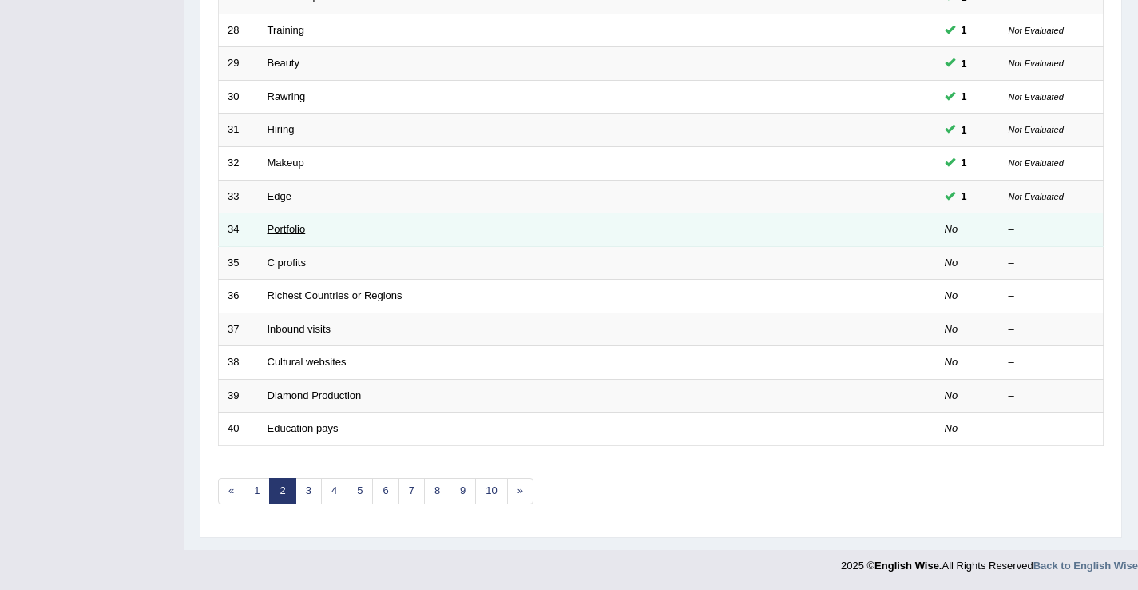
click at [298, 230] on link "Portfolio" at bounding box center [287, 229] width 38 height 12
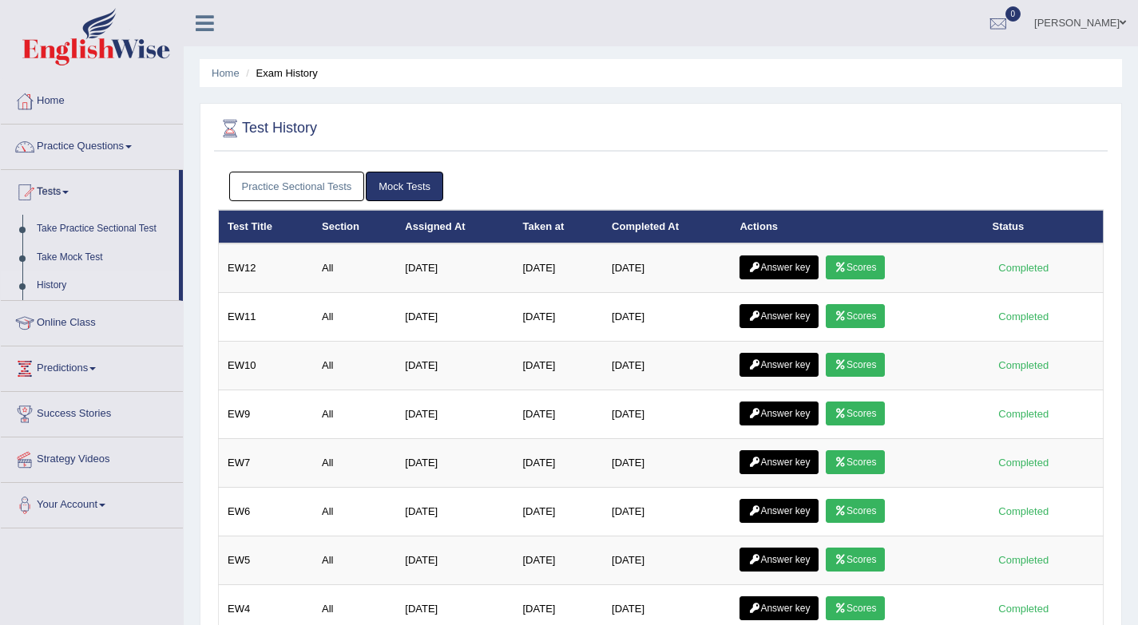
click at [287, 189] on link "Practice Sectional Tests" at bounding box center [297, 187] width 136 height 30
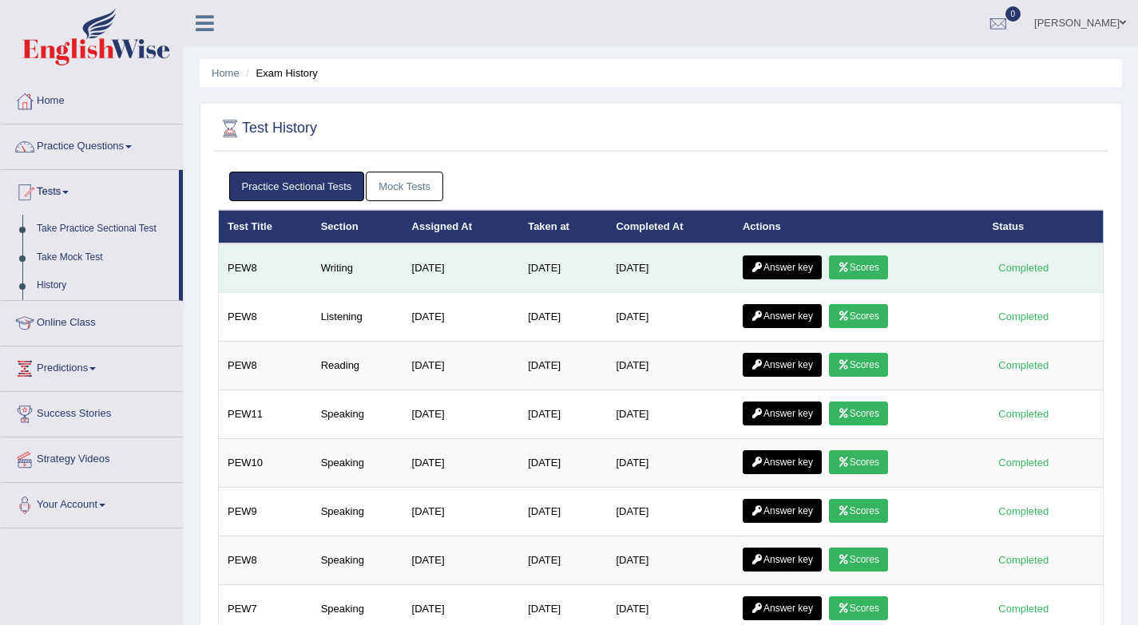
click at [865, 276] on link "Scores" at bounding box center [858, 268] width 59 height 24
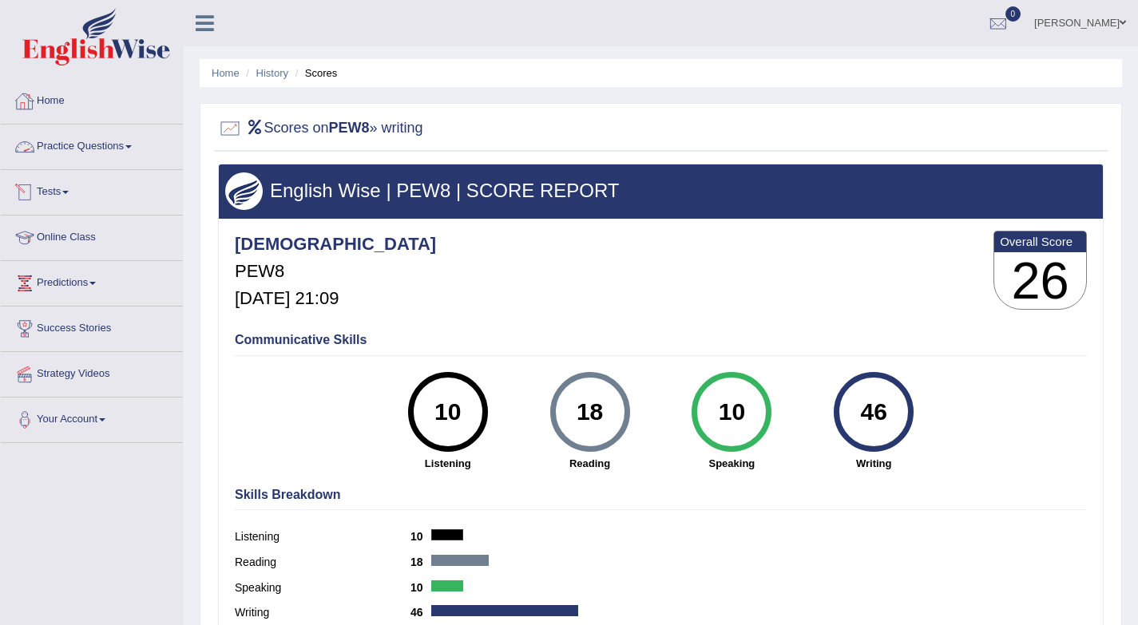
click at [109, 151] on link "Practice Questions" at bounding box center [92, 145] width 182 height 40
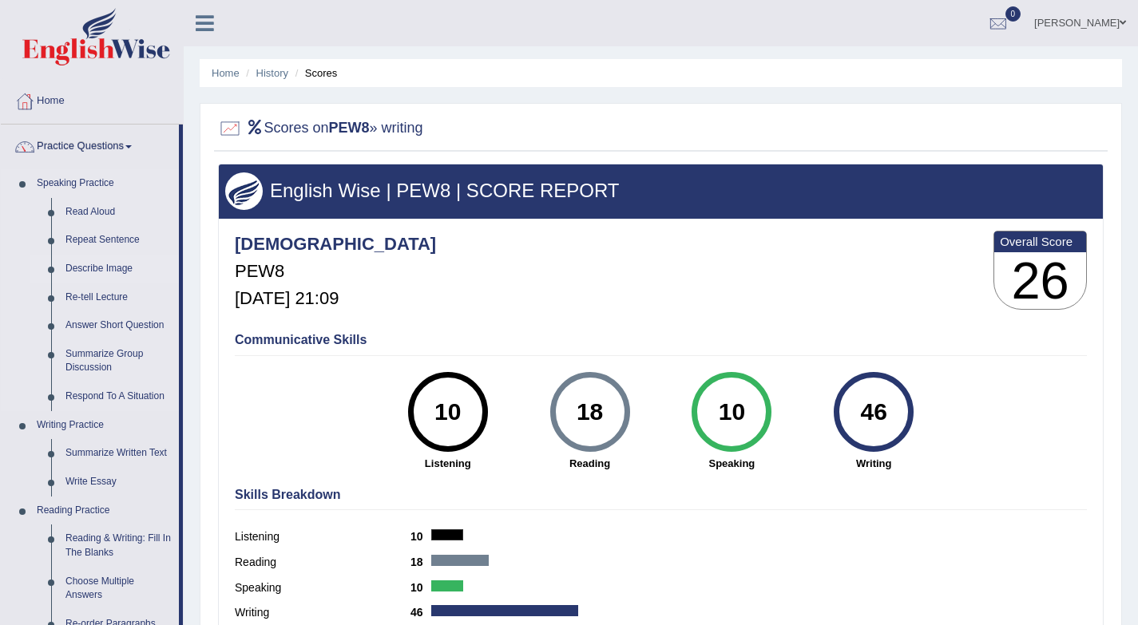
click at [107, 274] on link "Describe Image" at bounding box center [118, 269] width 121 height 29
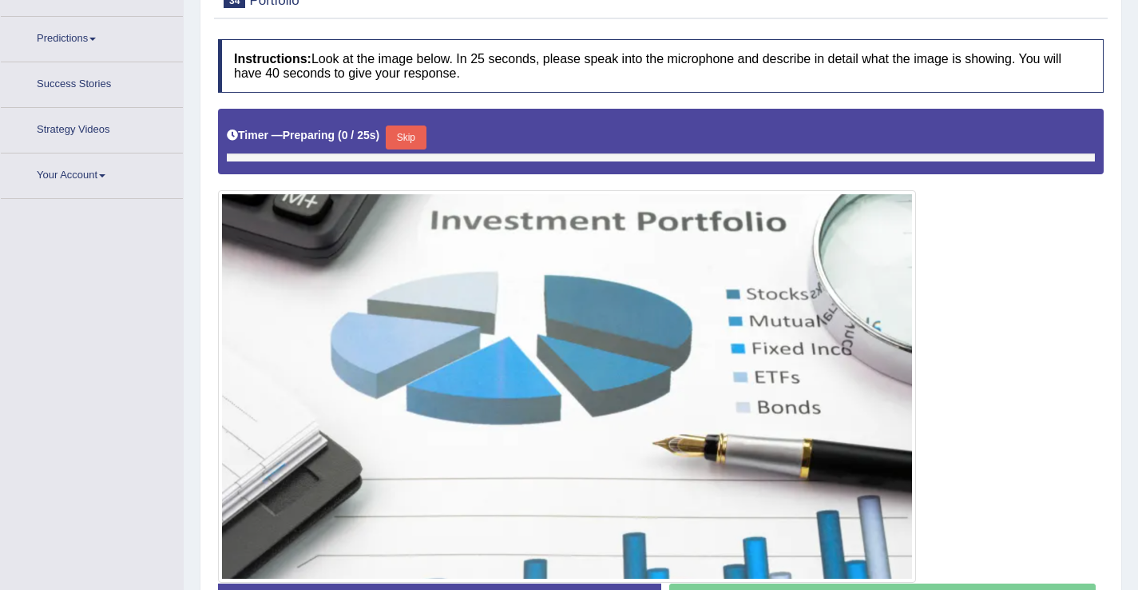
scroll to position [350, 0]
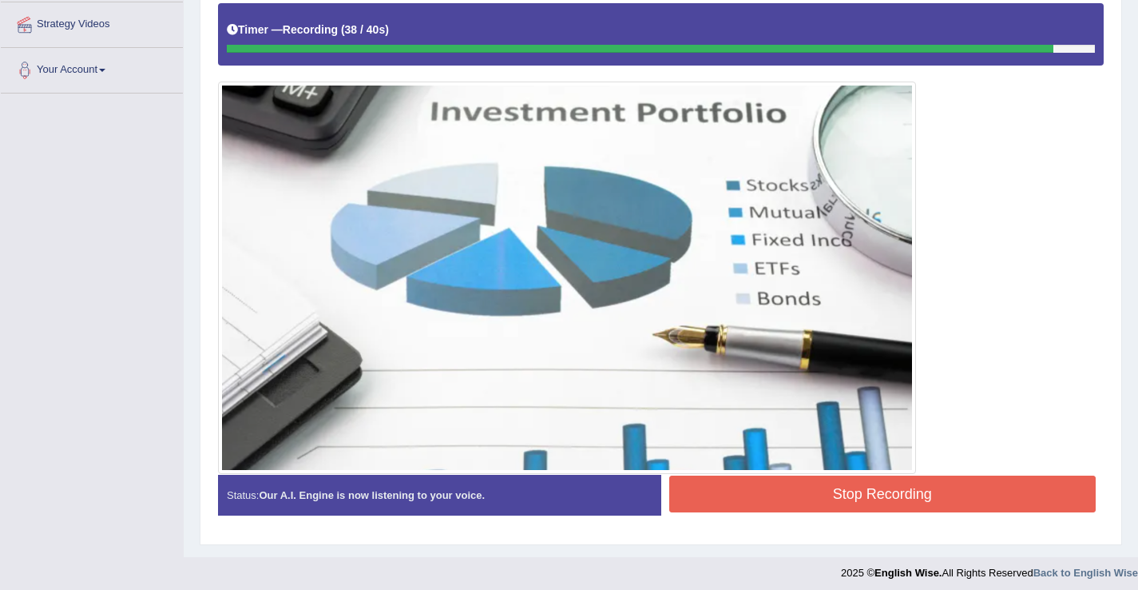
click at [886, 489] on button "Stop Recording" at bounding box center [882, 493] width 427 height 37
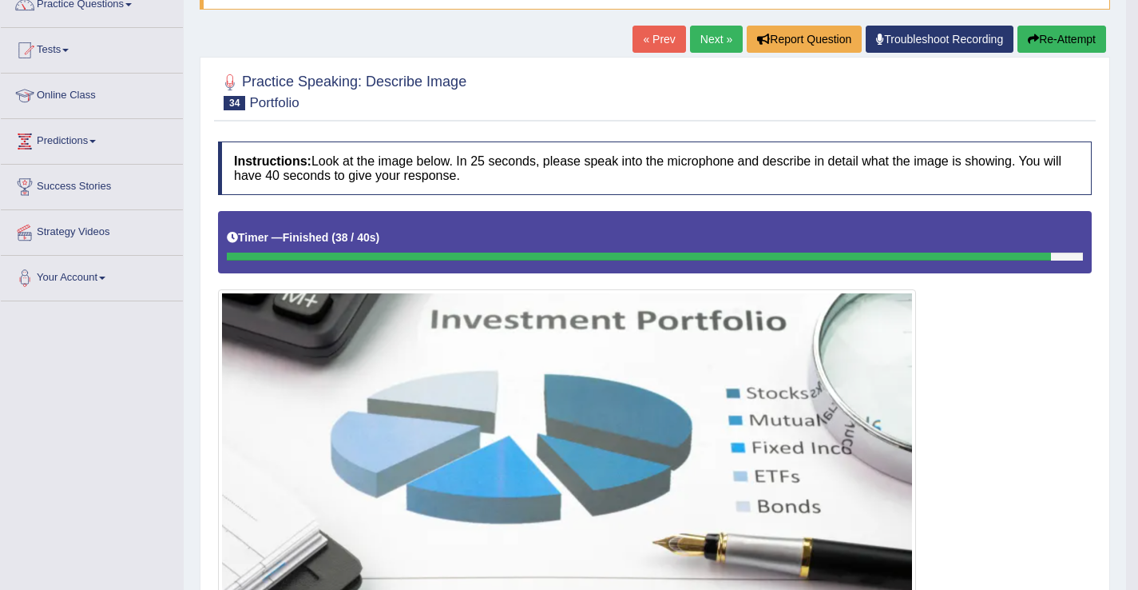
scroll to position [0, 0]
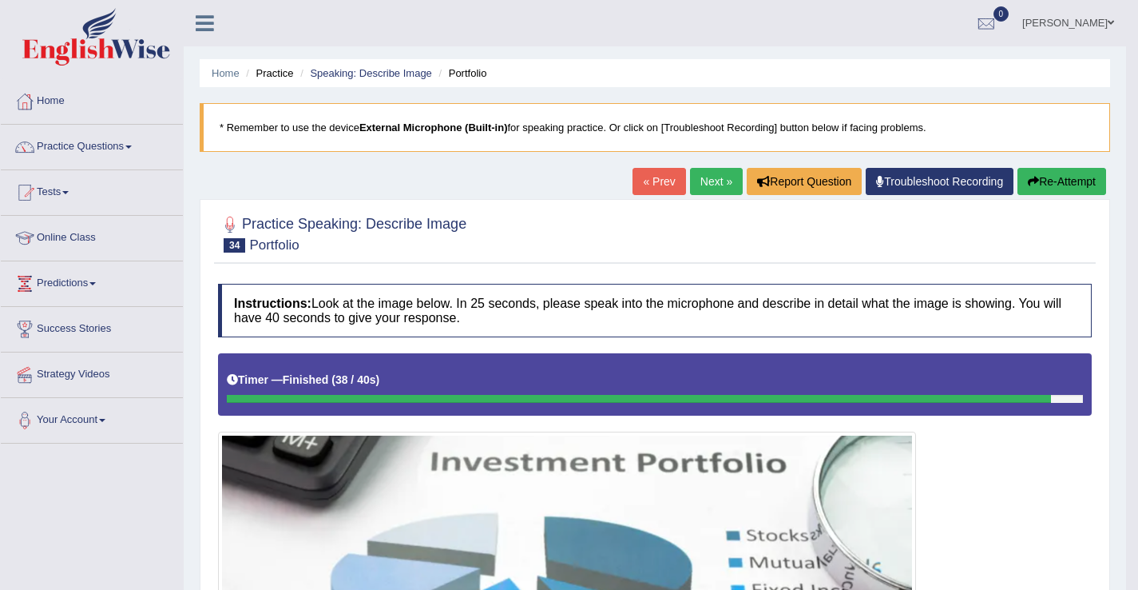
click at [721, 180] on link "Next »" at bounding box center [716, 181] width 53 height 27
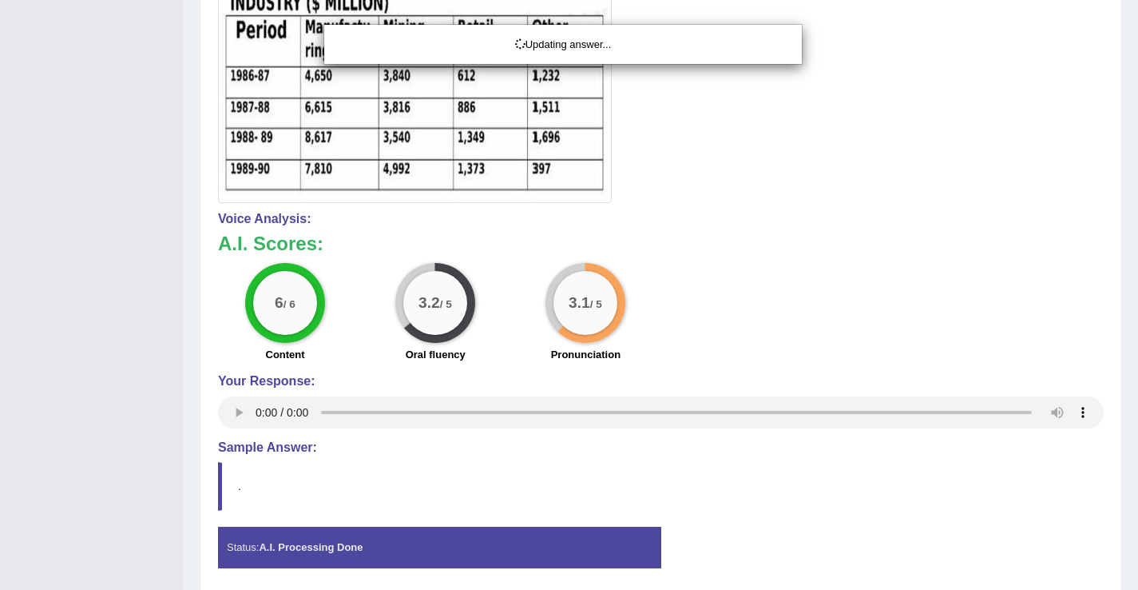
scroll to position [533, 0]
